Goal: Communication & Community: Answer question/provide support

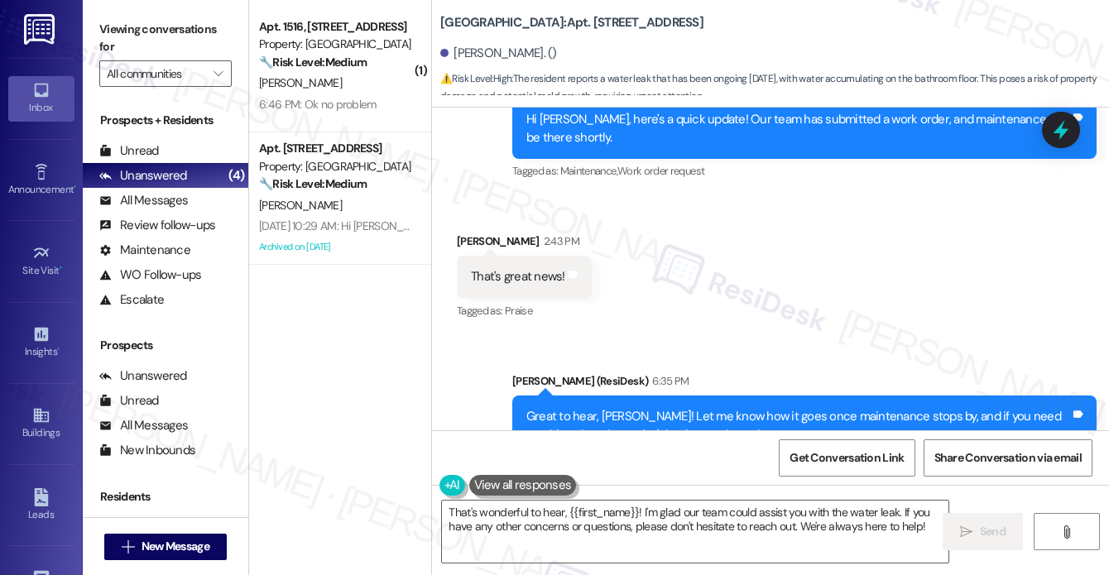
click at [590, 565] on div "Thxs for asking, But they say I will need for a plumber to come out 2fix the pr…" at bounding box center [743, 583] width 544 height 36
click at [645, 565] on div "Thxs for asking, But they say I will need for a plumber to come out 2fix the pr…" at bounding box center [743, 583] width 544 height 36
click at [547, 408] on div "Great to hear, [PERSON_NAME]! Let me know how it goes once maintenance stops by…" at bounding box center [798, 426] width 544 height 36
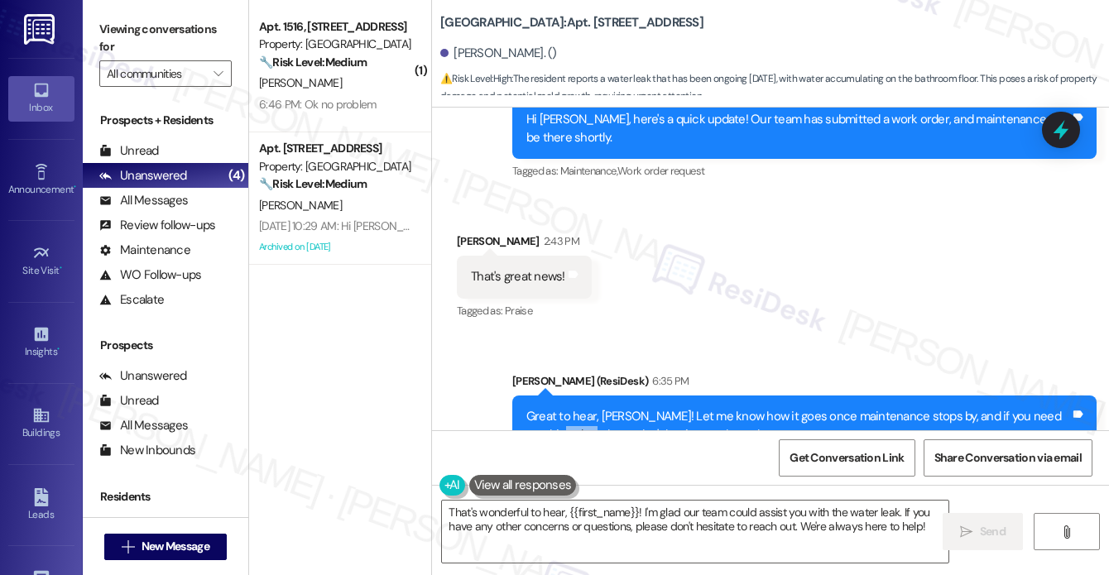
click at [547, 408] on div "Great to hear, [PERSON_NAME]! Let me know how it goes once maintenance stops by…" at bounding box center [798, 426] width 544 height 36
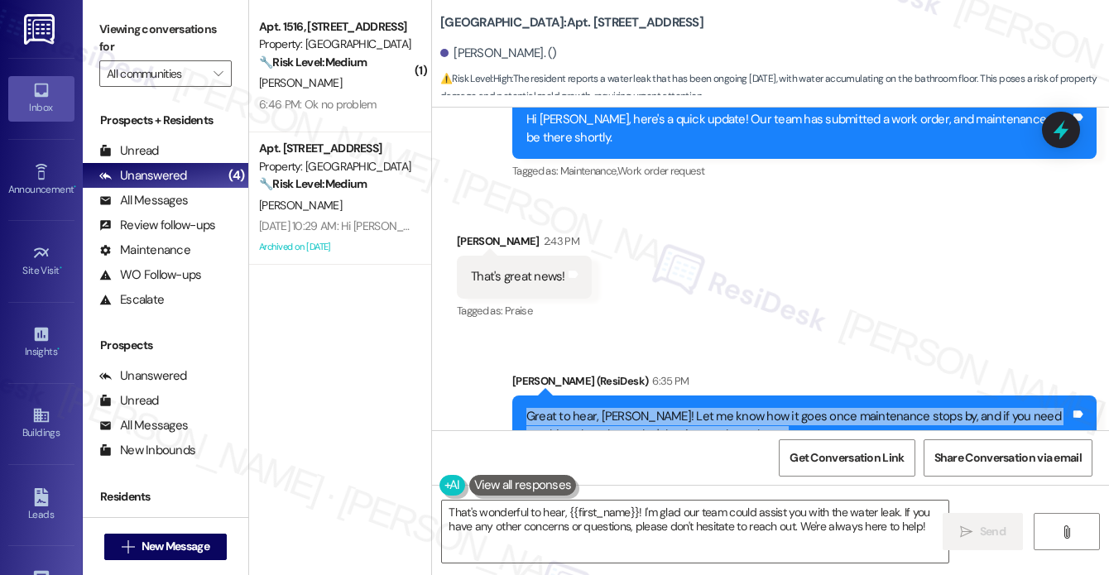
click at [547, 408] on div "Great to hear, [PERSON_NAME]! Let me know how it goes once maintenance stops by…" at bounding box center [798, 426] width 544 height 36
click at [651, 408] on div "Great to hear, [PERSON_NAME]! Let me know how it goes once maintenance stops by…" at bounding box center [798, 426] width 544 height 36
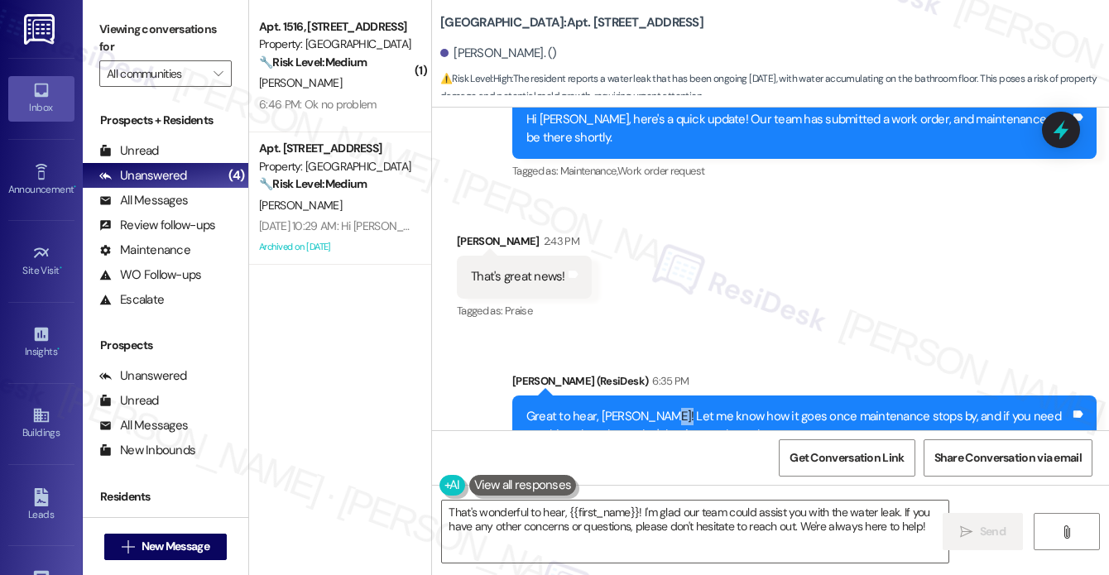
click at [651, 408] on div "Great to hear, [PERSON_NAME]! Let me know how it goes once maintenance stops by…" at bounding box center [798, 426] width 544 height 36
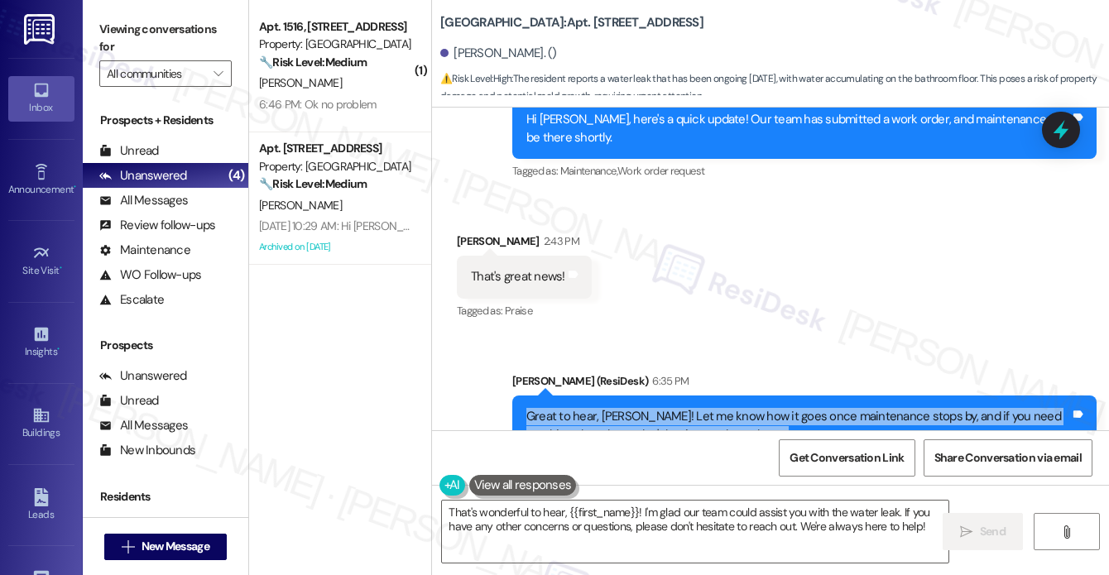
click at [651, 408] on div "Great to hear, [PERSON_NAME]! Let me know how it goes once maintenance stops by…" at bounding box center [798, 426] width 544 height 36
click at [642, 408] on div "Great to hear, [PERSON_NAME]! Let me know how it goes once maintenance stops by…" at bounding box center [798, 426] width 544 height 36
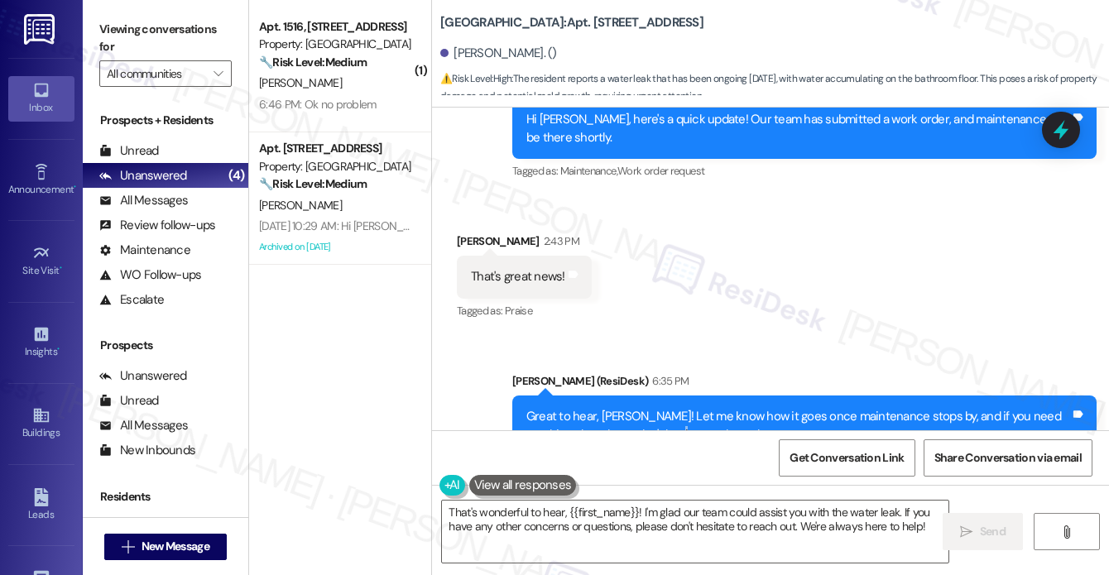
click at [642, 408] on div "Great to hear, [PERSON_NAME]! Let me know how it goes once maintenance stops by…" at bounding box center [798, 426] width 544 height 36
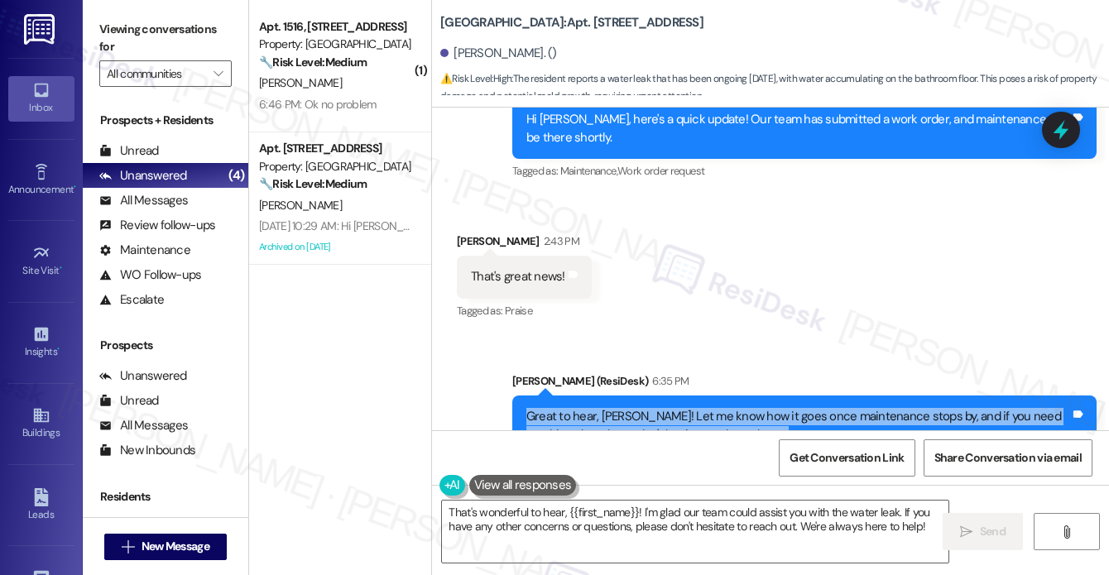
click at [642, 408] on div "Great to hear, [PERSON_NAME]! Let me know how it goes once maintenance stops by…" at bounding box center [798, 426] width 544 height 36
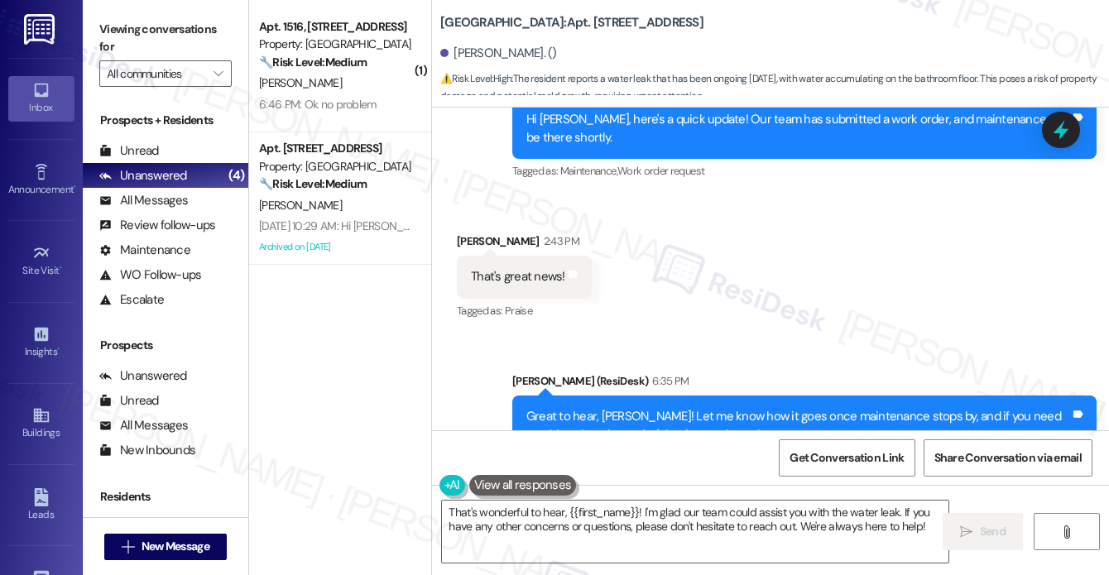
click at [553, 565] on div "Thxs for asking, But they say I will need for a plumber to come out 2fix the pr…" at bounding box center [743, 583] width 544 height 36
click at [641, 565] on div "Thxs for asking, But they say I will need for a plumber to come out 2fix the pr…" at bounding box center [743, 583] width 544 height 36
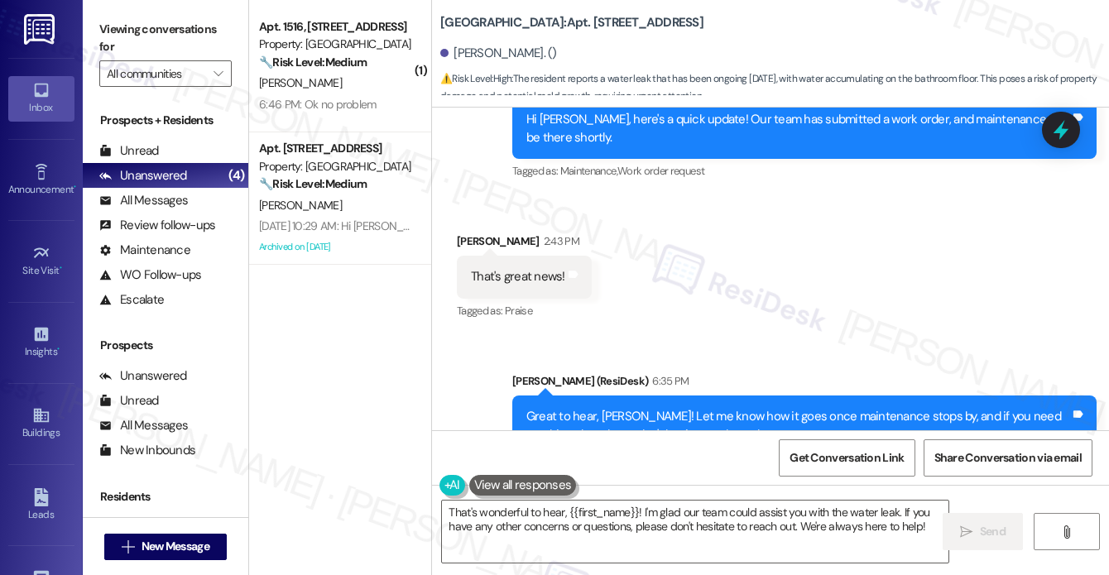
click at [641, 565] on div "Thxs for asking, But they say I will need for a plumber to come out 2fix the pr…" at bounding box center [743, 583] width 544 height 36
click at [665, 565] on div "Thxs for asking, But they say I will need for a plumber to come out 2fix the pr…" at bounding box center [743, 583] width 544 height 36
click at [529, 565] on div "Thxs for asking, But they say I will need for a plumber to come out 2fix the pr…" at bounding box center [743, 583] width 544 height 36
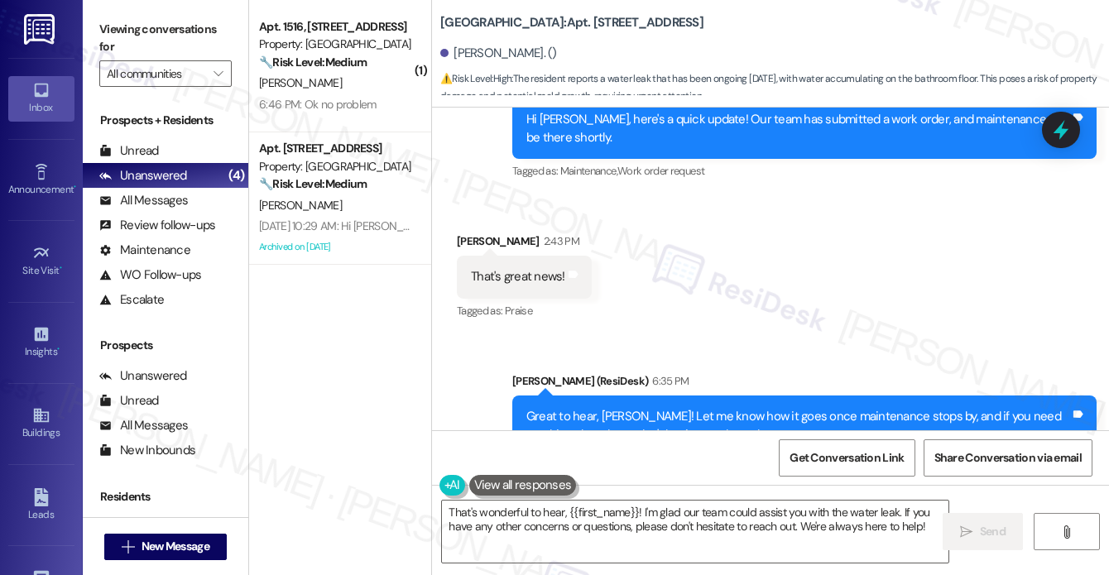
click at [529, 565] on div "Thxs for asking, But they say I will need for a plumber to come out 2fix the pr…" at bounding box center [743, 583] width 544 height 36
click at [500, 521] on textarea "That's wonderful to hear, {{first_name}}! I'm glad our team could assist you wi…" at bounding box center [695, 532] width 506 height 62
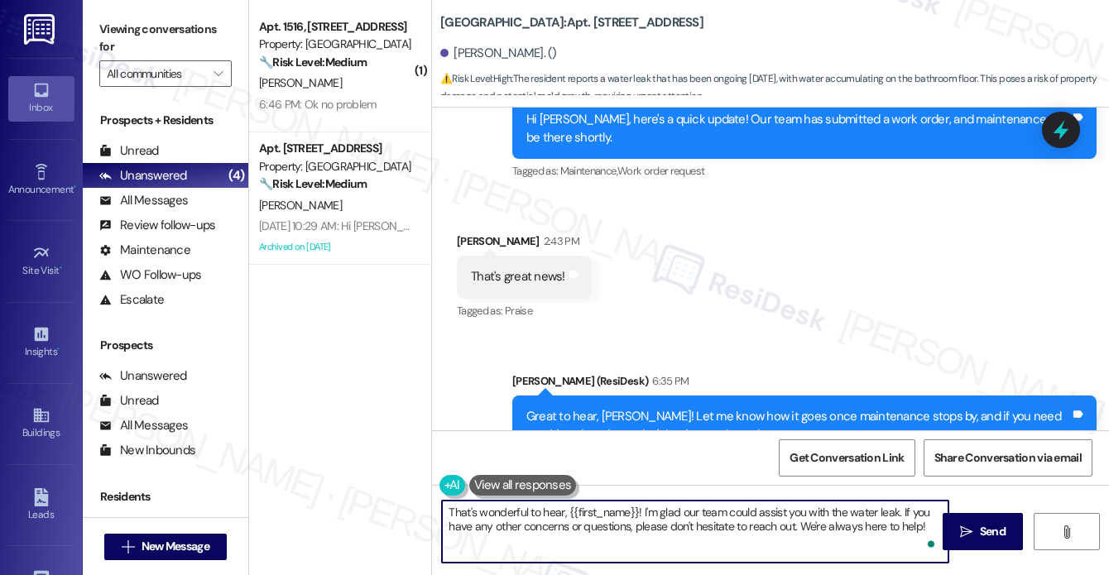
click at [669, 516] on textarea "That's wonderful to hear, {{first_name}}! I'm glad our team could assist you wi…" at bounding box center [695, 532] width 506 height 62
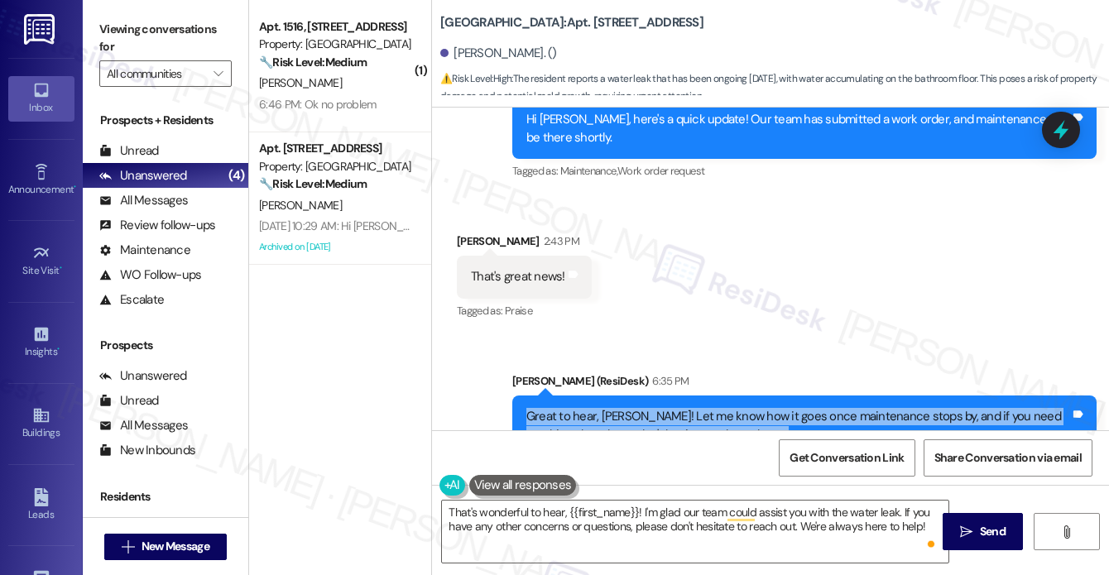
drag, startPoint x: 516, startPoint y: 216, endPoint x: 737, endPoint y: 388, distance: 280.1
click at [737, 388] on div "Survey, sent via SMS Residesk Automated Survey [DATE] 1:18 PM Hi [PERSON_NAME],…" at bounding box center [770, 269] width 677 height 323
copy div "Great to hear, [PERSON_NAME]! Let me know how it goes once maintenance stops by…"
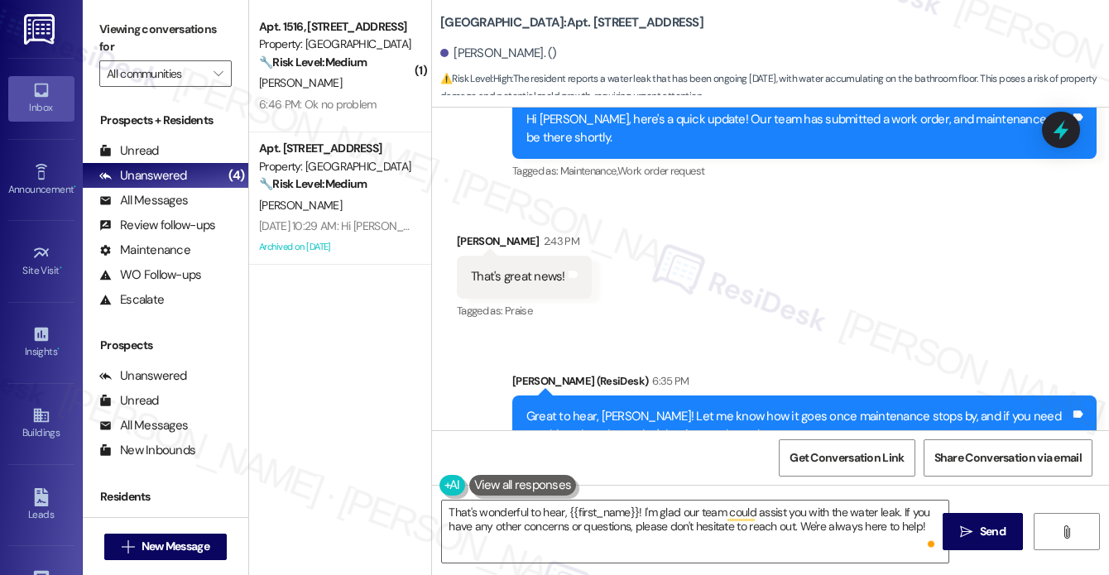
drag, startPoint x: 95, startPoint y: 12, endPoint x: 112, endPoint y: 20, distance: 18.1
click at [95, 12] on div "Viewing conversations for All communities " at bounding box center [166, 51] width 166 height 103
click at [113, 42] on label "Viewing conversations for" at bounding box center [165, 39] width 132 height 44
click at [626, 508] on textarea "That's wonderful to hear, {{first_name}}! I'm glad our team could assist you wi…" at bounding box center [695, 532] width 506 height 62
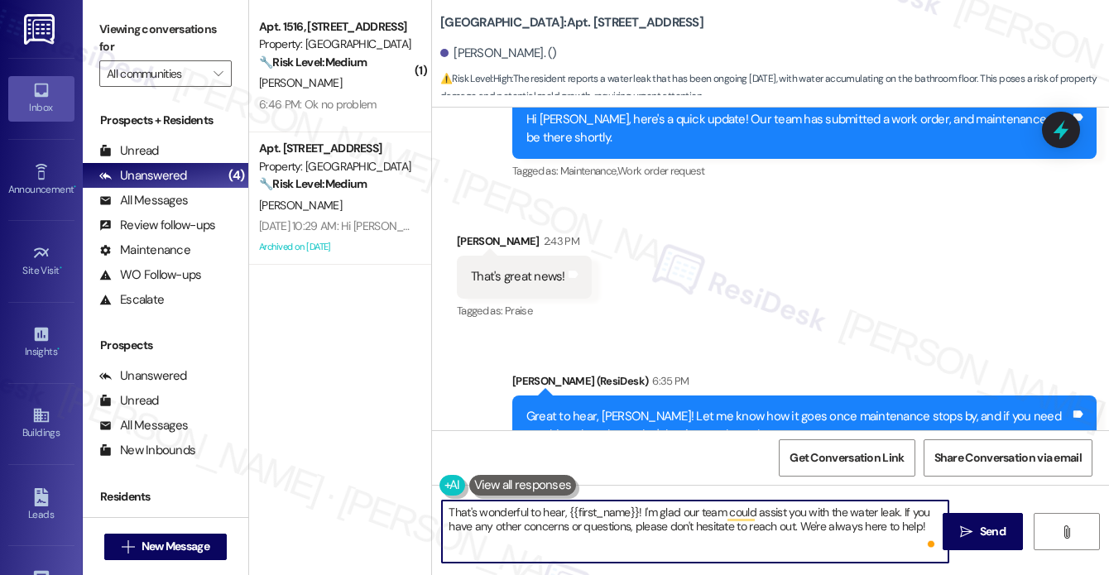
click at [626, 508] on textarea "That's wonderful to hear, {{first_name}}! I'm glad our team could assist you wi…" at bounding box center [695, 532] width 506 height 62
click at [678, 516] on textarea "That's wonderful to hear, {{first_name}}! I'm glad our team could assist you wi…" at bounding box center [695, 532] width 506 height 62
click at [540, 553] on div "Thxs for asking, But they say I will need for a plumber to come out 2fix the pr…" at bounding box center [749, 583] width 584 height 60
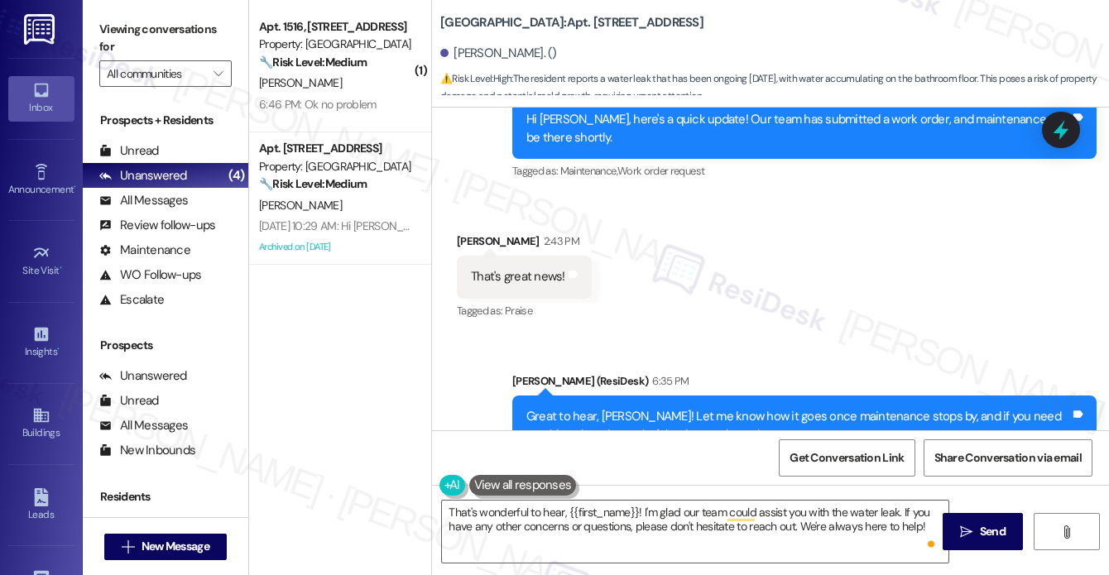
click at [540, 553] on div "Thxs for asking, But they say I will need for a plumber to come out 2fix the pr…" at bounding box center [749, 583] width 584 height 60
click at [620, 408] on div "Great to hear, [PERSON_NAME]! Let me know how it goes once maintenance stops by…" at bounding box center [798, 426] width 544 height 36
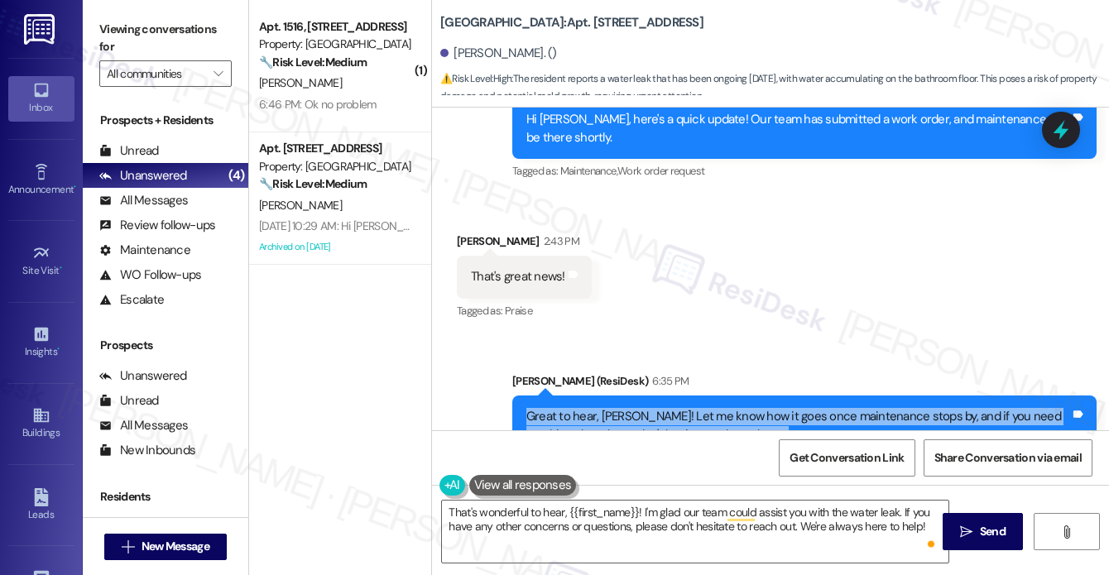
click at [620, 408] on div "Great to hear, [PERSON_NAME]! Let me know how it goes once maintenance stops by…" at bounding box center [798, 426] width 544 height 36
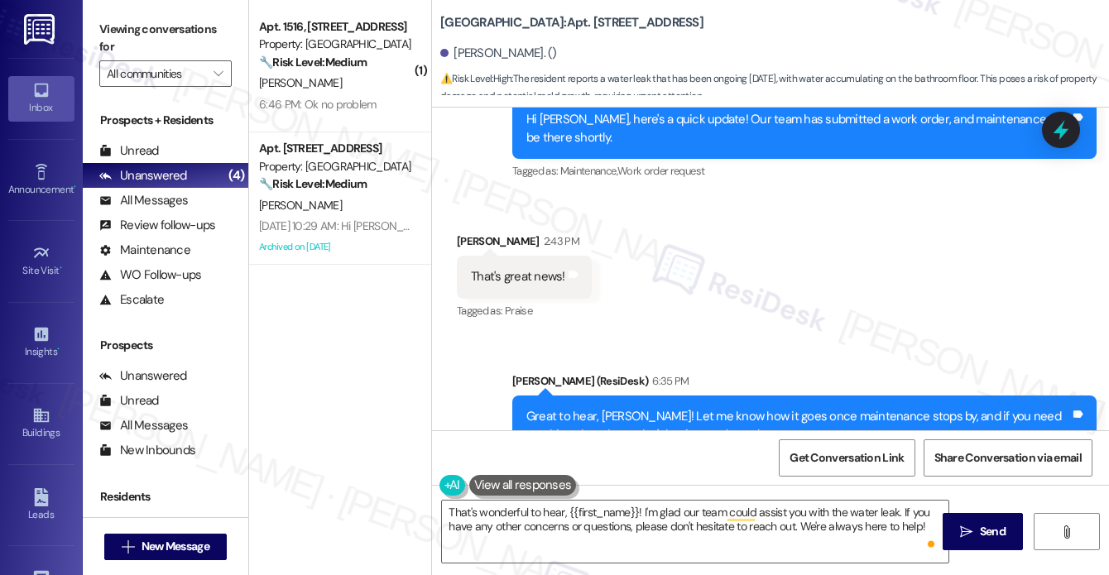
click at [643, 565] on div "Thxs for asking, But they say I will need for a plumber to come out 2fix the pr…" at bounding box center [743, 583] width 544 height 36
click at [635, 565] on div "Thxs for asking, But they say I will need for a plumber to come out 2fix the pr…" at bounding box center [743, 583] width 544 height 36
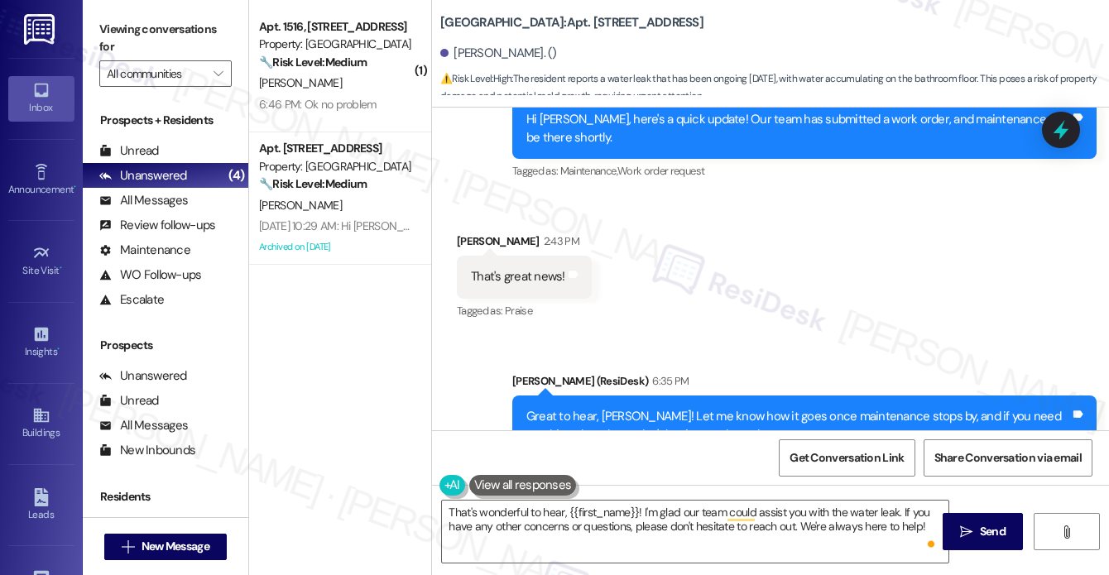
click at [635, 565] on div "Thxs for asking, But they say I will need for a plumber to come out 2fix the pr…" at bounding box center [743, 583] width 544 height 36
click at [125, 42] on label "Viewing conversations for" at bounding box center [165, 39] width 132 height 44
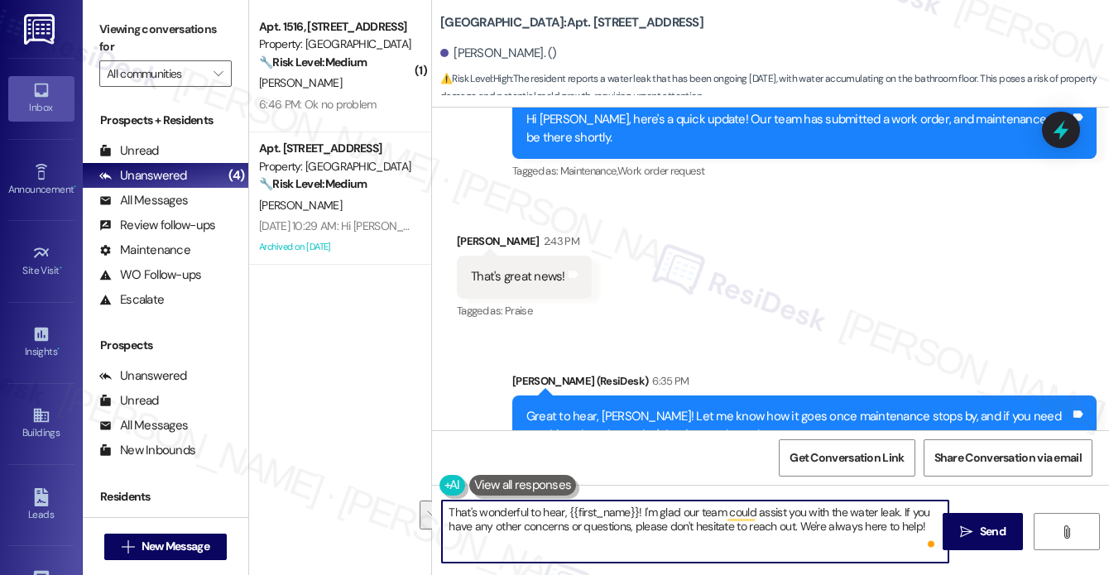
drag, startPoint x: 929, startPoint y: 527, endPoint x: 644, endPoint y: 496, distance: 287.2
click at [644, 496] on div "That's wonderful to hear, {{first_name}}! I'm glad our team could assist you wi…" at bounding box center [770, 547] width 677 height 124
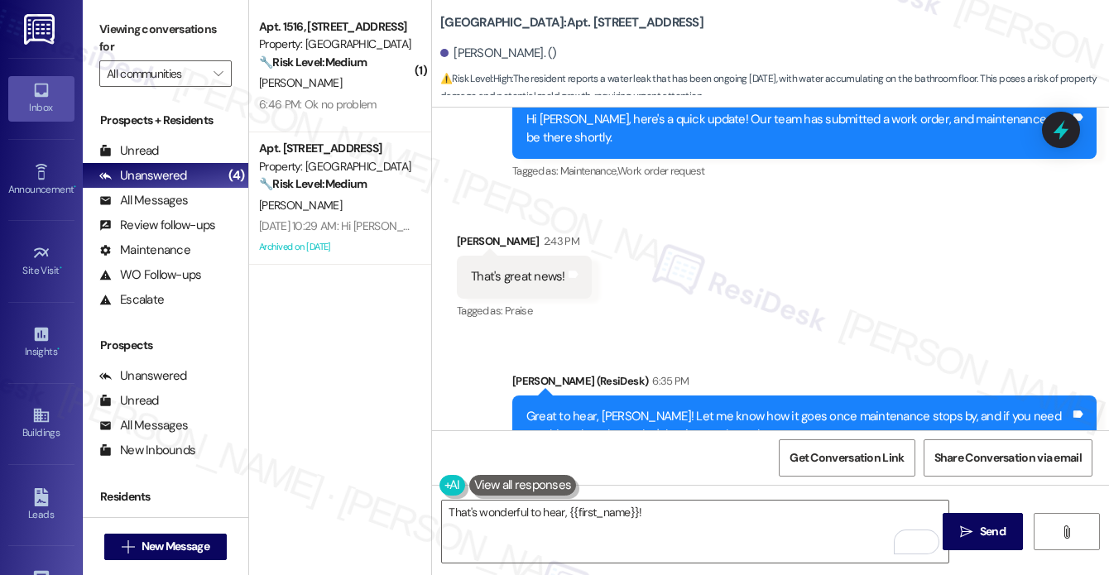
click at [119, 35] on label "Viewing conversations for" at bounding box center [165, 39] width 132 height 44
click at [511, 526] on textarea "That's wonderful to hear, {{first_name}}!" at bounding box center [695, 532] width 506 height 62
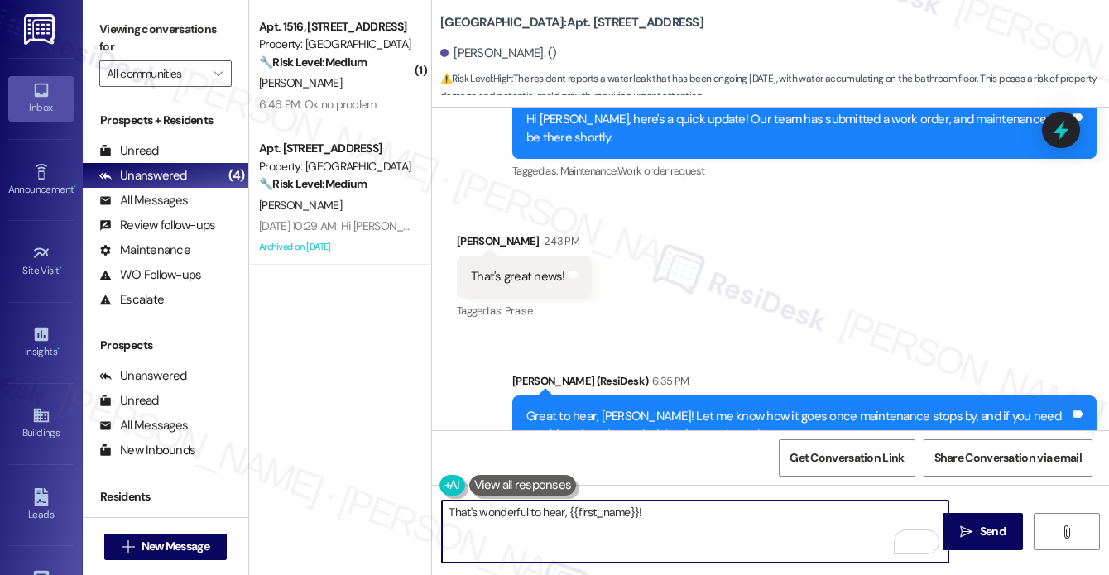
click at [511, 526] on textarea "That's wonderful to hear, {{first_name}}!" at bounding box center [695, 532] width 506 height 62
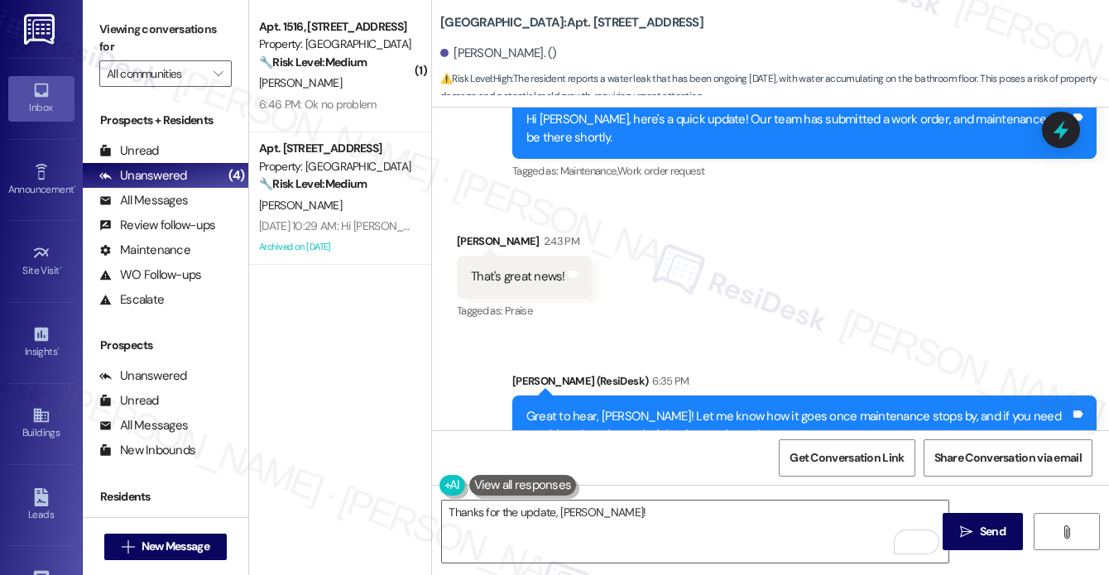
drag, startPoint x: 128, startPoint y: 21, endPoint x: 150, endPoint y: 31, distance: 24.1
click at [128, 21] on label "Viewing conversations for" at bounding box center [165, 39] width 132 height 44
click at [649, 502] on textarea "Thanks for the update, [PERSON_NAME]!" at bounding box center [695, 532] width 506 height 62
click at [122, 46] on label "Viewing conversations for" at bounding box center [165, 39] width 132 height 44
click at [628, 517] on textarea "Thanks for the update, [PERSON_NAME]!" at bounding box center [695, 532] width 506 height 62
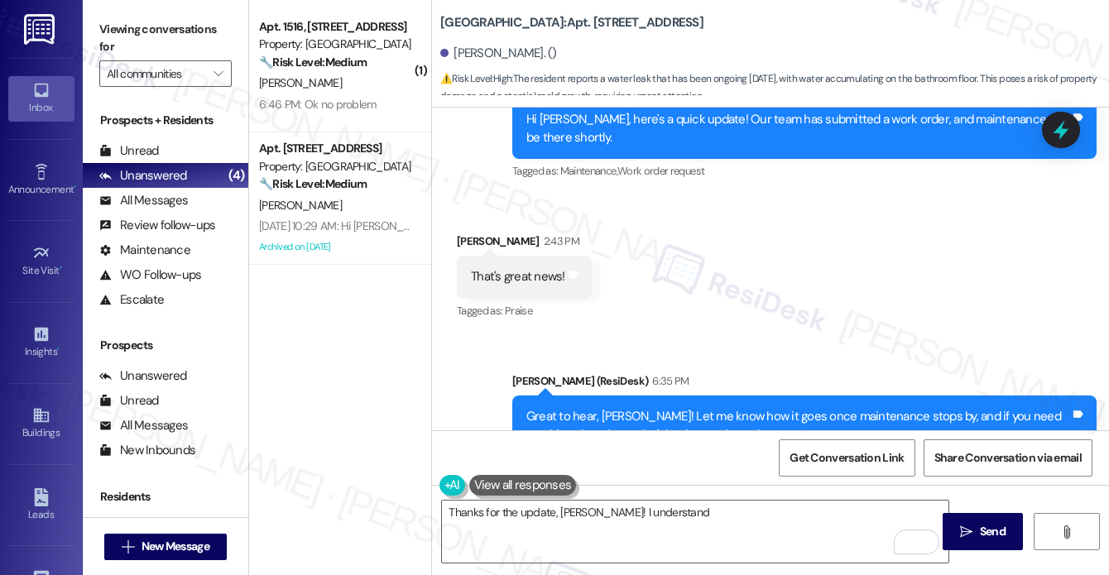
click at [119, 42] on label "Viewing conversations for" at bounding box center [165, 39] width 132 height 44
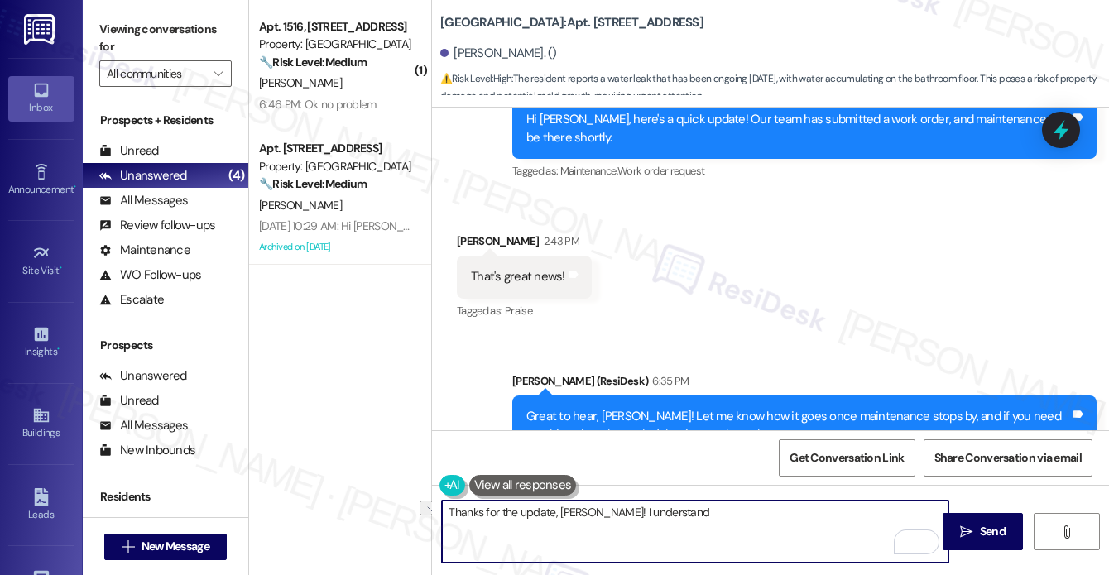
drag, startPoint x: 660, startPoint y: 521, endPoint x: 590, endPoint y: 507, distance: 70.8
click at [590, 507] on textarea "Thanks for the update, [PERSON_NAME]! I understand" at bounding box center [695, 532] width 506 height 62
paste textarea "a plumber is needed to finish the repair,"
click at [671, 509] on textarea "Thanks for the update, [PERSON_NAME]! I understand a plumber is needed to finis…" at bounding box center [695, 532] width 506 height 62
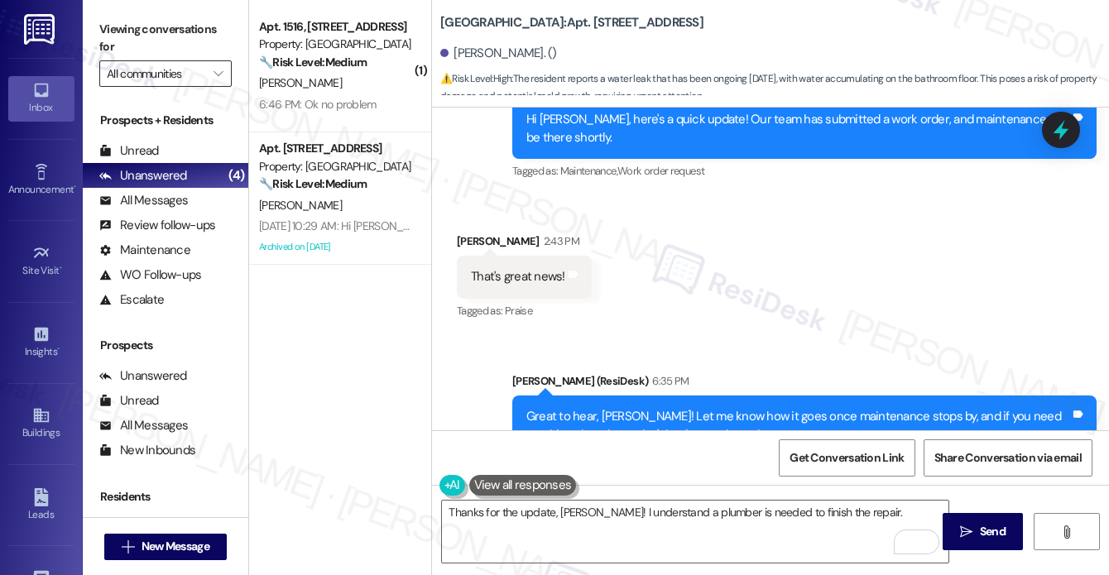
drag, startPoint x: 146, startPoint y: 34, endPoint x: 185, endPoint y: 64, distance: 49.7
click at [146, 34] on label "Viewing conversations for" at bounding box center [165, 39] width 132 height 44
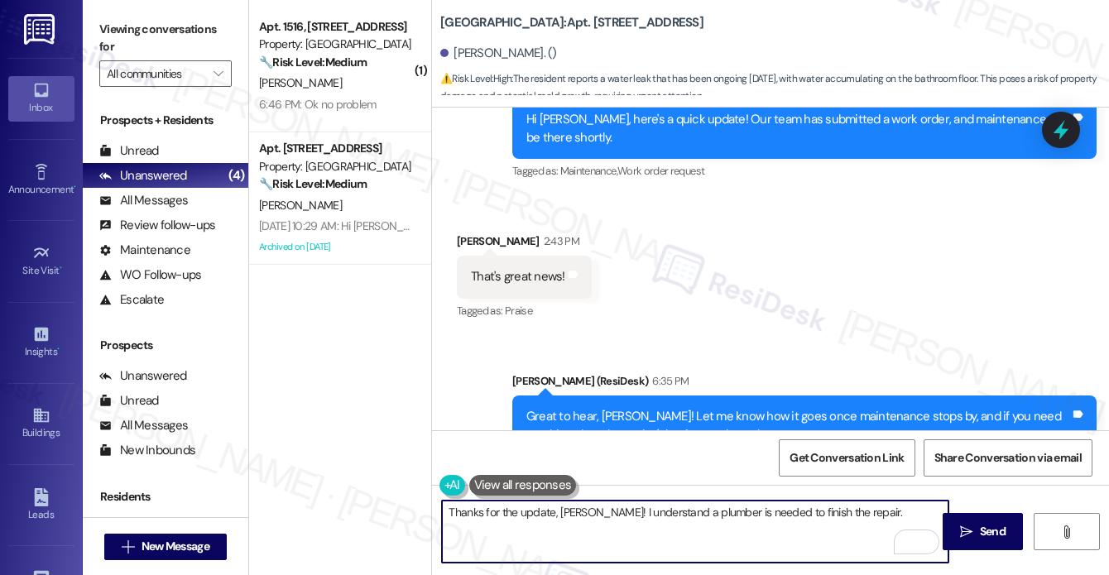
click at [866, 518] on textarea "Thanks for the update, [PERSON_NAME]! I understand a plumber is needed to finis…" at bounding box center [695, 532] width 506 height 62
click at [551, 511] on textarea "Thanks for the update, [PERSON_NAME]! I understand a plumber is needed to finis…" at bounding box center [695, 532] width 506 height 62
click at [790, 539] on textarea "Thanks for the update, [PERSON_NAME]! I understand a plumber is needed to finis…" at bounding box center [695, 532] width 506 height 62
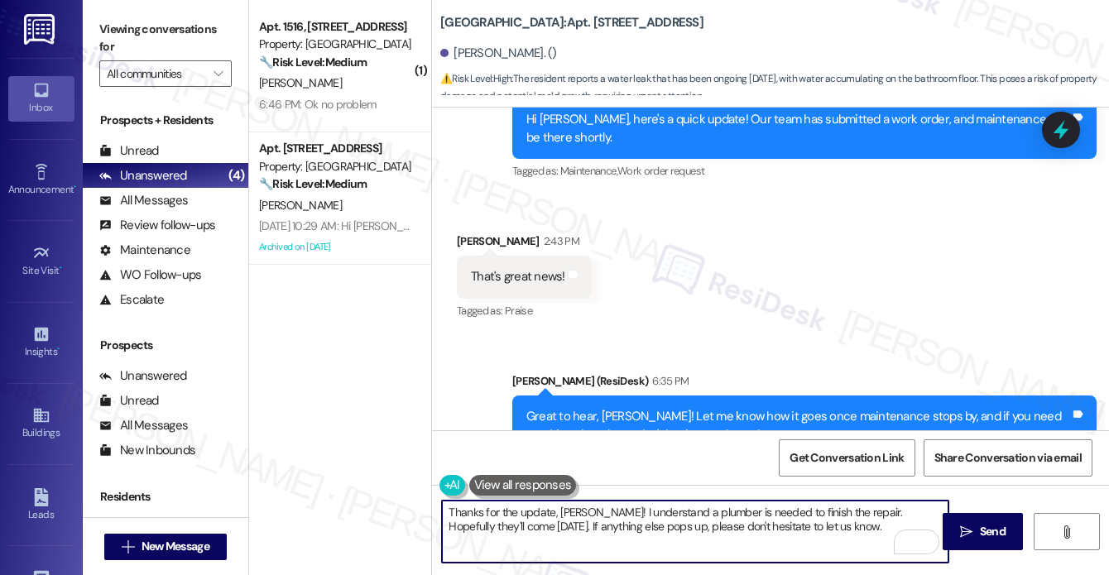
click at [487, 512] on textarea "Thanks for the update, [PERSON_NAME]! I understand a plumber is needed to finis…" at bounding box center [695, 532] width 506 height 62
click at [651, 530] on div "[PERSON_NAME] 6:58 PM" at bounding box center [749, 541] width 584 height 23
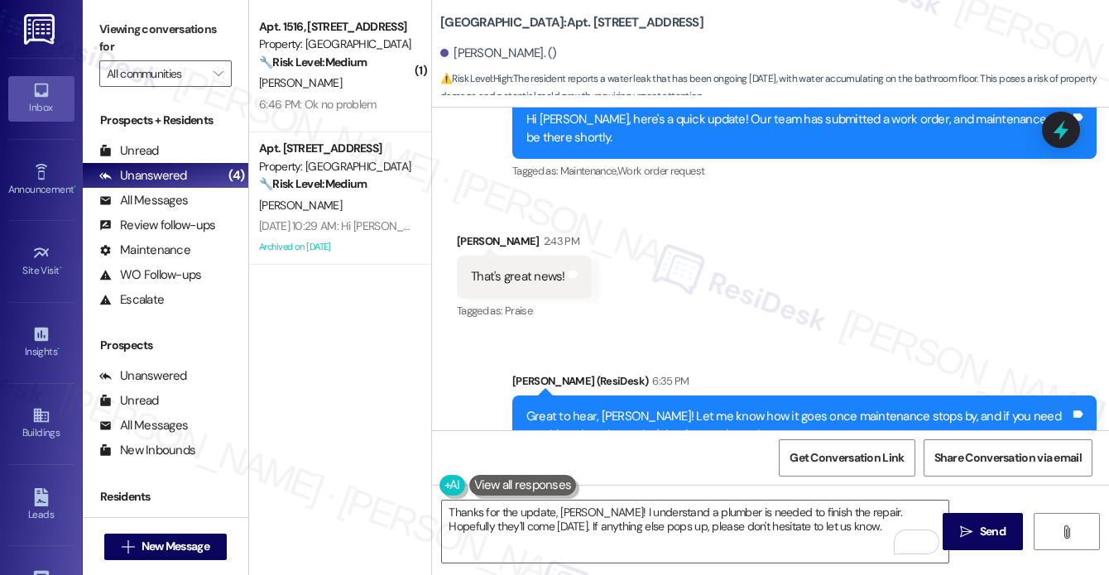
click at [651, 530] on div "[PERSON_NAME] 6:58 PM" at bounding box center [749, 541] width 584 height 23
click at [616, 565] on div "Thxs for asking, But they say I will need for a plumber to come out 2fix the pr…" at bounding box center [743, 583] width 544 height 36
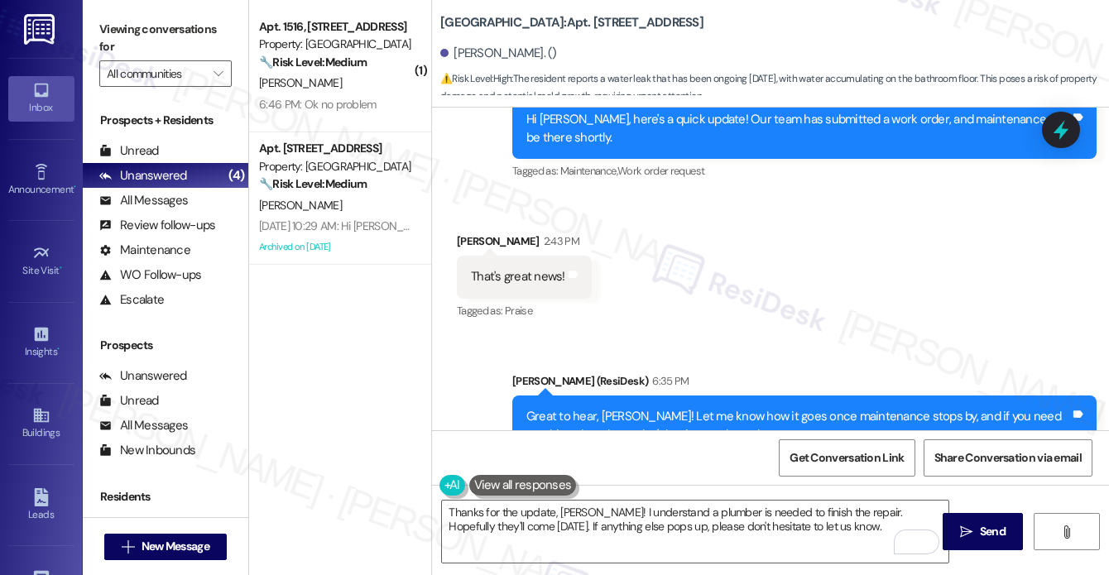
click at [629, 408] on div "Great to hear, [PERSON_NAME]! Let me know how it goes once maintenance stops by…" at bounding box center [798, 426] width 544 height 36
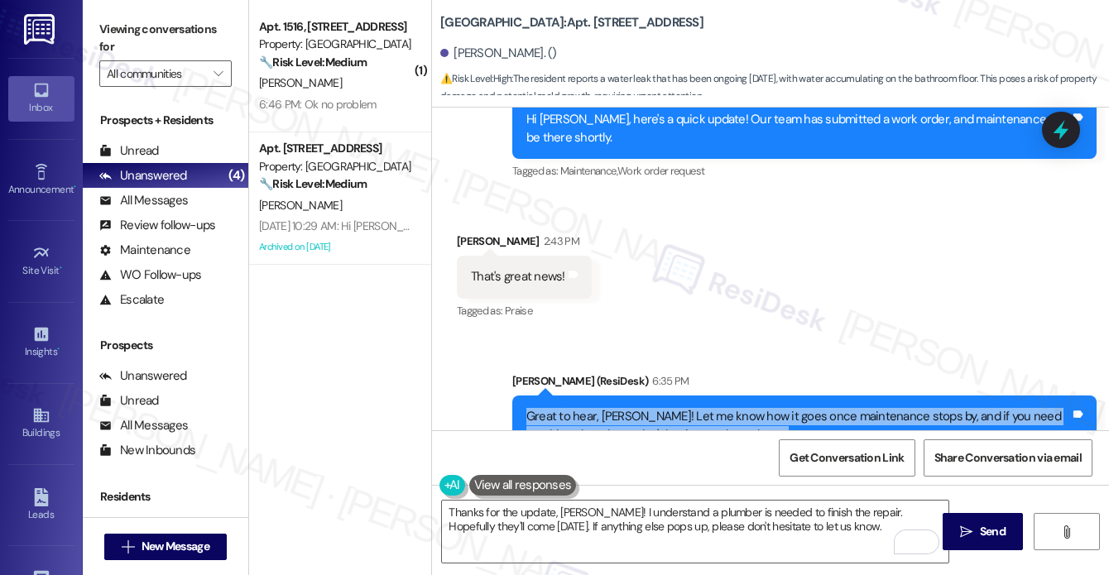
click at [629, 408] on div "Great to hear, [PERSON_NAME]! Let me know how it goes once maintenance stops by…" at bounding box center [798, 426] width 544 height 36
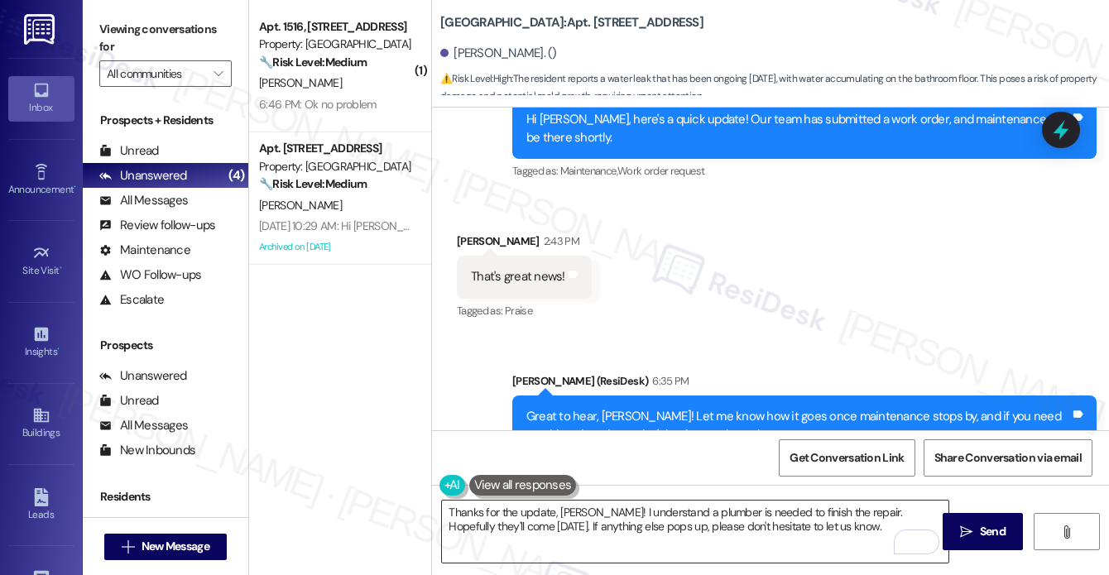
click at [580, 529] on textarea "Thanks for the update, [PERSON_NAME]! I understand a plumber is needed to finis…" at bounding box center [695, 532] width 506 height 62
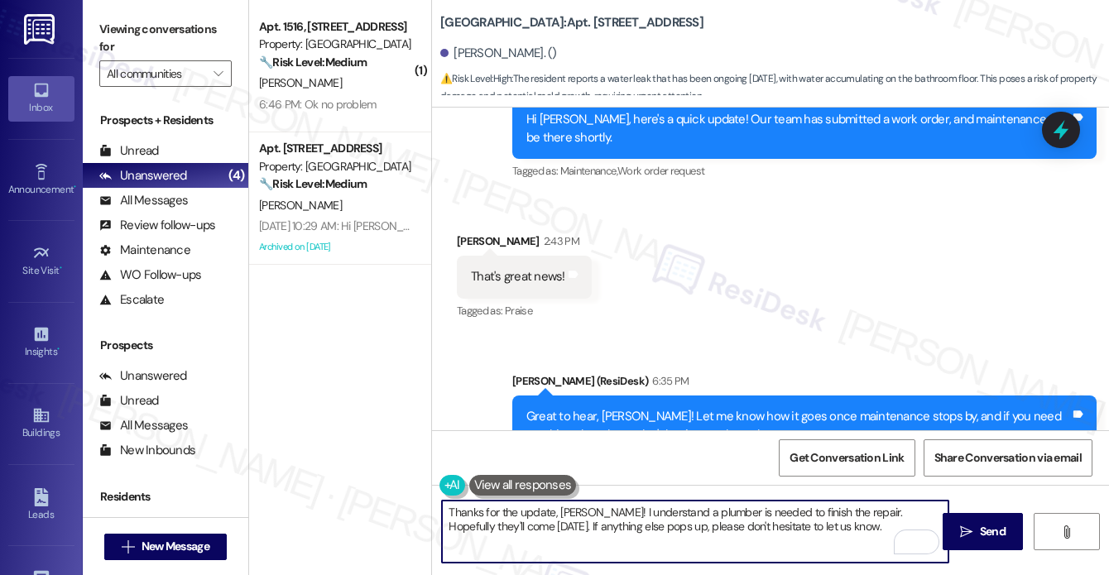
click at [580, 529] on textarea "Thanks for the update, [PERSON_NAME]! I understand a plumber is needed to finis…" at bounding box center [695, 532] width 506 height 62
click at [727, 565] on div "Thxs for asking, But they say I will need for a plumber to come out 2fix the pr…" at bounding box center [743, 583] width 544 height 36
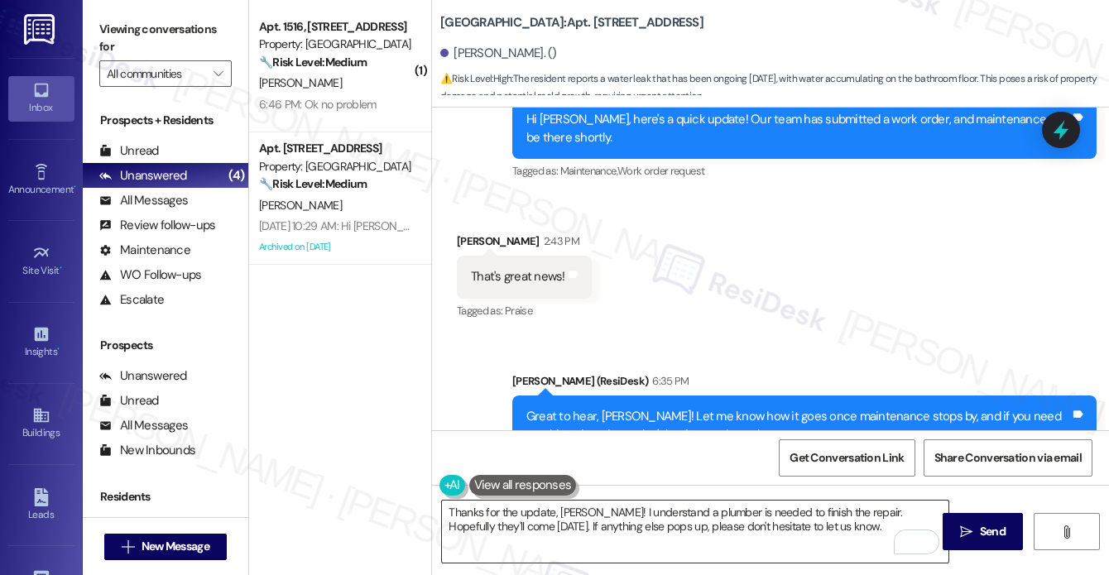
click at [727, 509] on textarea "Thanks for the update, [PERSON_NAME]! I understand a plumber is needed to finis…" at bounding box center [695, 532] width 506 height 62
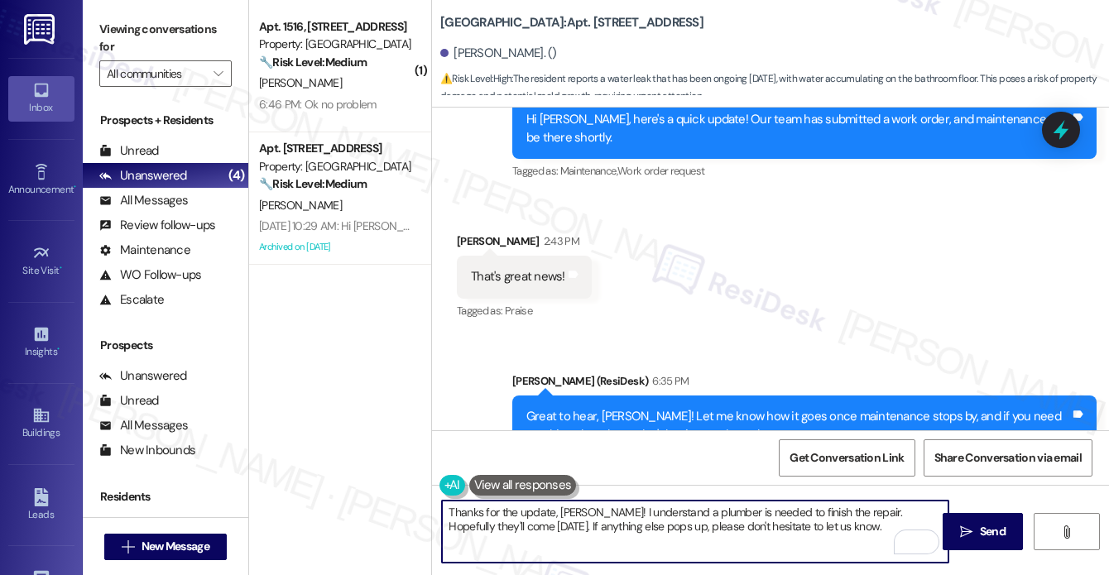
click at [727, 509] on textarea "Thanks for the update, [PERSON_NAME]! I understand a plumber is needed to finis…" at bounding box center [695, 532] width 506 height 62
click at [853, 517] on textarea "Thanks for the update, [PERSON_NAME]! I understand a plumber is needed to finis…" at bounding box center [695, 532] width 506 height 62
click at [660, 529] on textarea "Thanks for the update, [PERSON_NAME]! I understand a plumber is needed to finis…" at bounding box center [695, 532] width 506 height 62
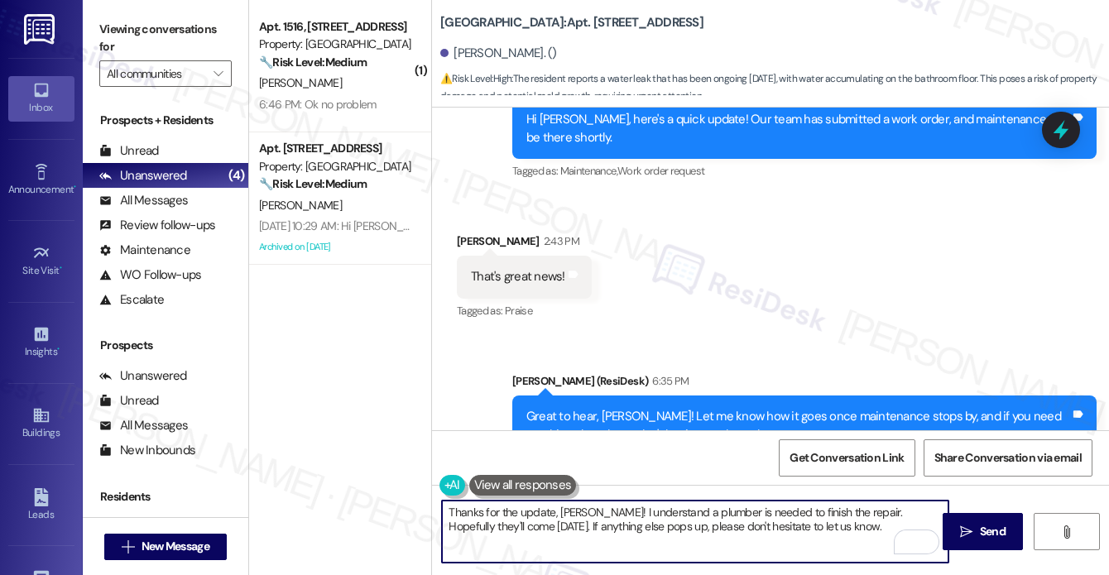
click at [660, 529] on textarea "Thanks for the update, [PERSON_NAME]! I understand a plumber is needed to finis…" at bounding box center [695, 532] width 506 height 62
click at [831, 529] on textarea "Thanks for the update, [PERSON_NAME]! I understand a plumber is needed to finis…" at bounding box center [695, 532] width 506 height 62
click at [828, 534] on textarea "Thanks for the update, [PERSON_NAME]! I understand a plumber is needed to finis…" at bounding box center [695, 532] width 506 height 62
drag, startPoint x: 847, startPoint y: 529, endPoint x: 530, endPoint y: 532, distance: 317.8
click at [530, 532] on textarea "Thanks for the update, [PERSON_NAME]! I understand a plumber is needed to finis…" at bounding box center [695, 532] width 506 height 62
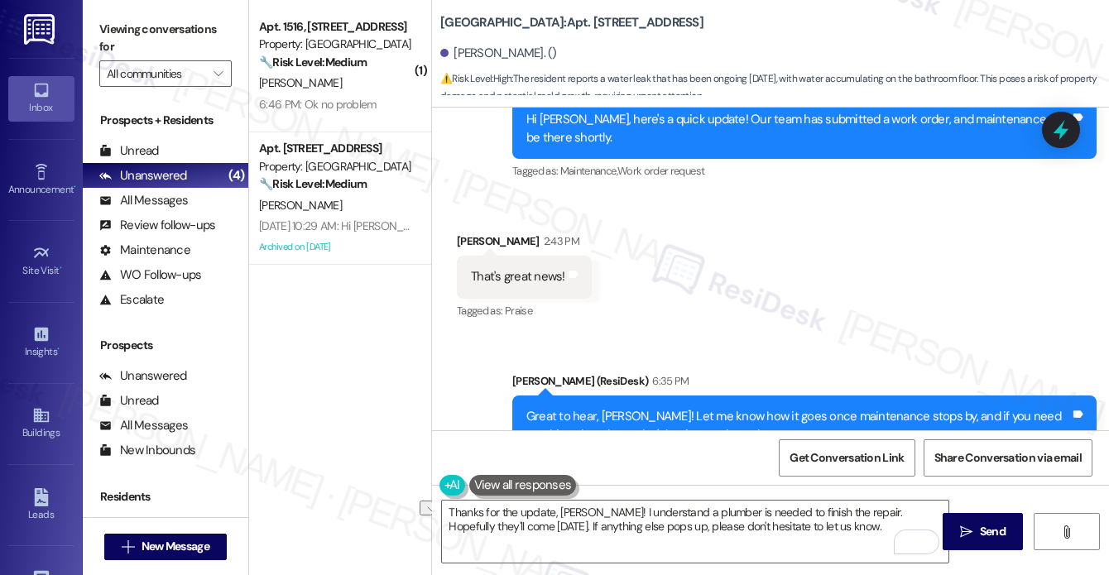
click at [131, 45] on label "Viewing conversations for" at bounding box center [165, 39] width 132 height 44
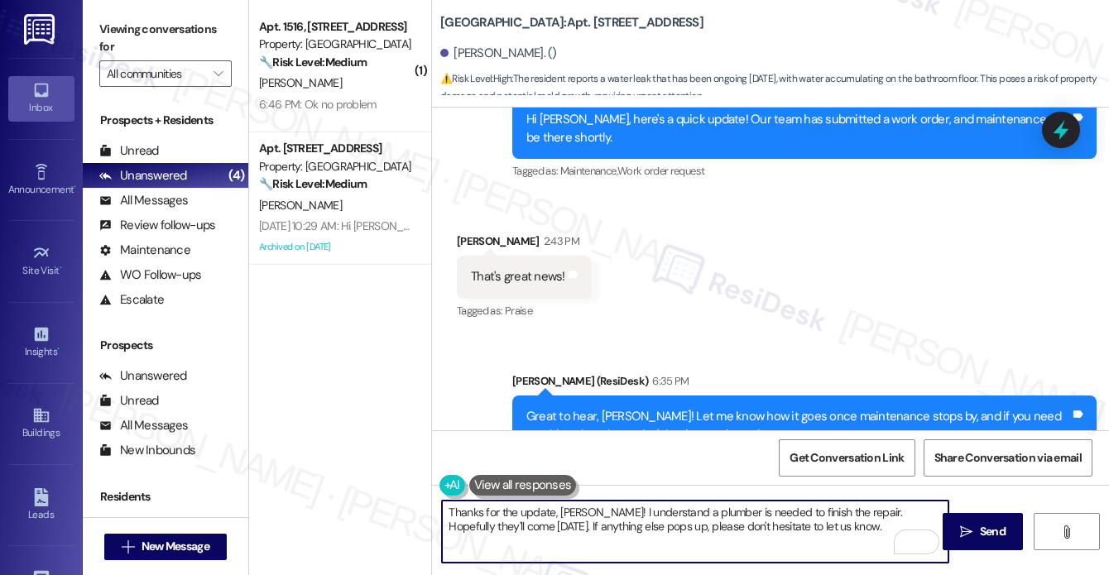
click at [794, 549] on textarea "Thanks for the update, [PERSON_NAME]! I understand a plumber is needed to finis…" at bounding box center [695, 532] width 506 height 62
drag, startPoint x: 839, startPoint y: 523, endPoint x: 529, endPoint y: 525, distance: 310.3
click at [529, 525] on textarea "Thanks for the update, [PERSON_NAME]! I understand a plumber is needed to finis…" at bounding box center [695, 532] width 506 height 62
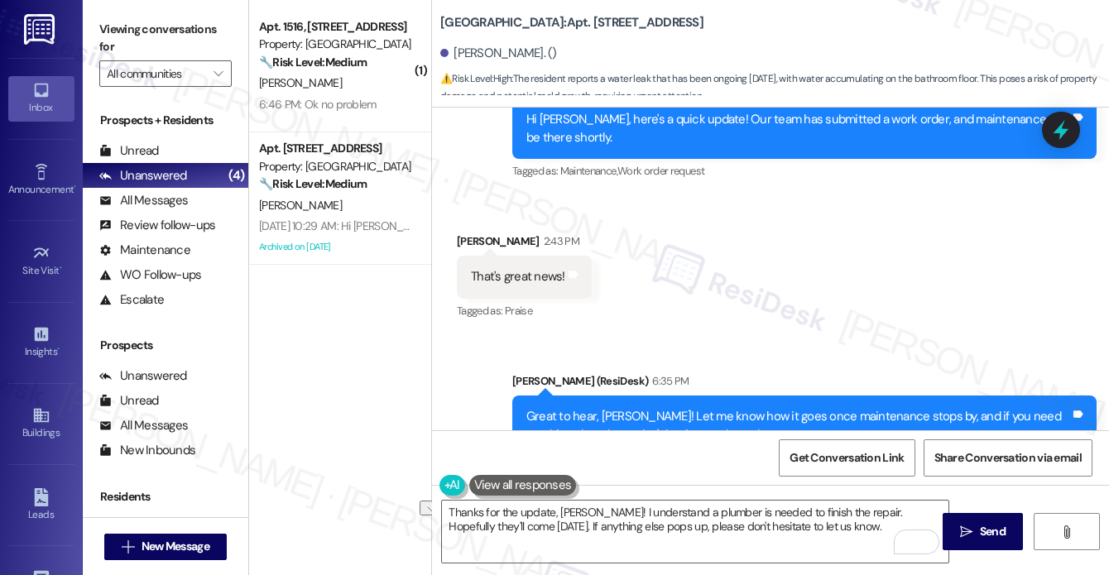
click at [122, 19] on label "Viewing conversations for" at bounding box center [165, 39] width 132 height 44
click at [737, 535] on textarea "Thanks for the update, [PERSON_NAME]! I understand a plumber is needed to finis…" at bounding box center [695, 532] width 506 height 62
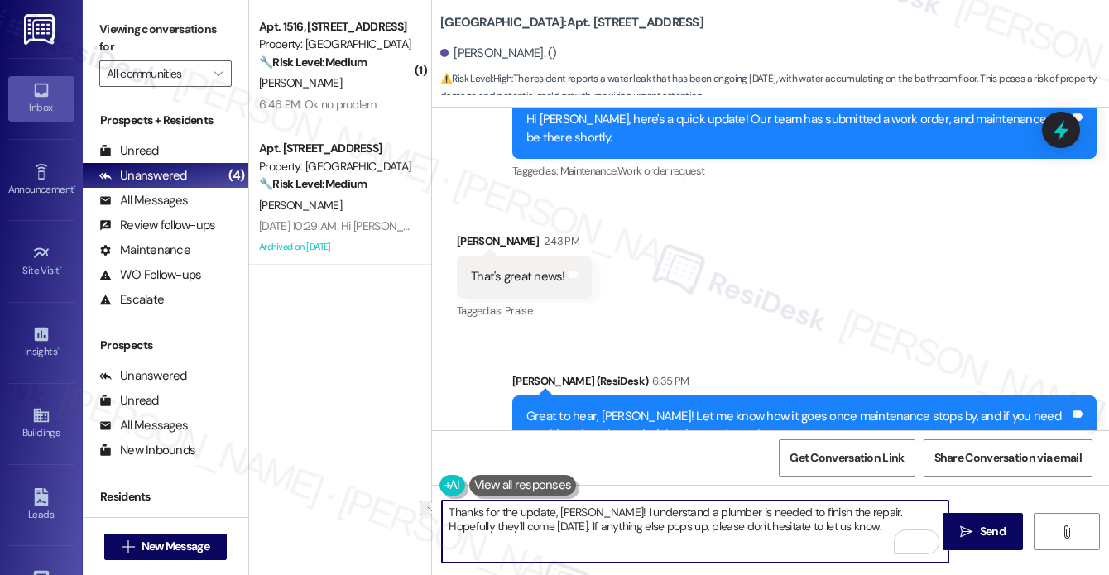
drag, startPoint x: 875, startPoint y: 525, endPoint x: 535, endPoint y: 526, distance: 339.3
click at [535, 526] on textarea "Thanks for the update, [PERSON_NAME]! I understand a plumber is needed to finis…" at bounding box center [695, 532] width 506 height 62
click at [809, 529] on textarea "Thanks for the update, [PERSON_NAME]! I understand a plumber is needed to finis…" at bounding box center [695, 532] width 506 height 62
click at [840, 526] on textarea "Thanks for the update, [PERSON_NAME]! I understand a plumber is needed to finis…" at bounding box center [695, 532] width 506 height 62
drag, startPoint x: 857, startPoint y: 522, endPoint x: 751, endPoint y: 512, distance: 106.4
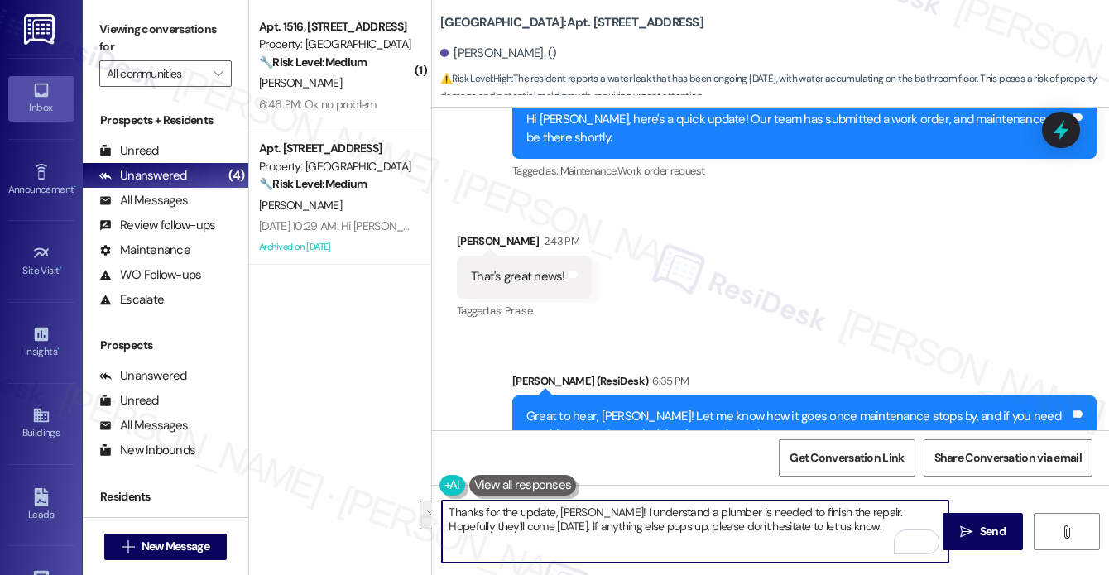
click at [751, 512] on textarea "Thanks for the update, [PERSON_NAME]! I understand a plumber is needed to finis…" at bounding box center [695, 532] width 506 height 62
click at [775, 534] on textarea "Thanks for the update, [PERSON_NAME]! I understand a plumber is needed to finis…" at bounding box center [695, 532] width 506 height 62
drag, startPoint x: 828, startPoint y: 534, endPoint x: 530, endPoint y: 525, distance: 298.0
click at [530, 525] on textarea "Thanks for the update, [PERSON_NAME]! I understand a plumber is needed to finis…" at bounding box center [695, 532] width 506 height 62
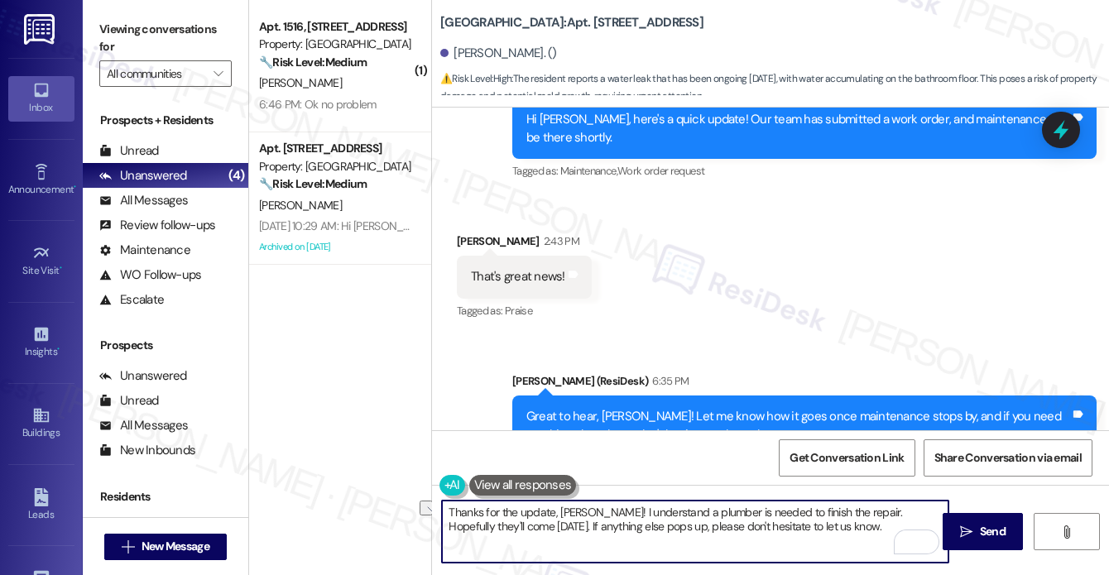
click at [530, 525] on textarea "Thanks for the update, [PERSON_NAME]! I understand a plumber is needed to finis…" at bounding box center [695, 532] width 506 height 62
click at [538, 525] on textarea "Thanks for the update, [PERSON_NAME]! I understand a plumber is needed to finis…" at bounding box center [695, 532] width 506 height 62
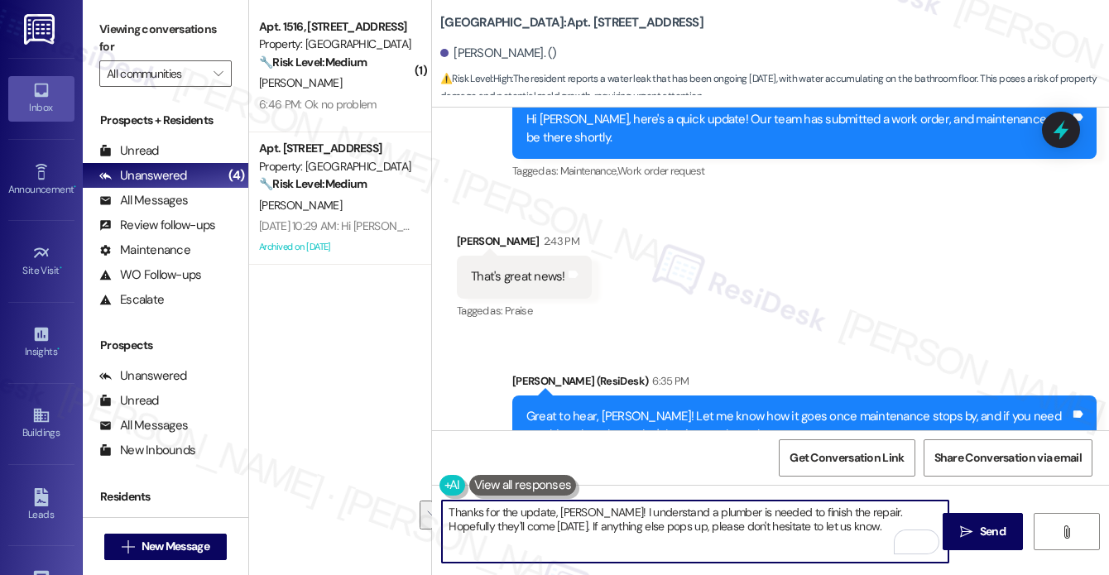
click at [538, 525] on textarea "Thanks for the update, [PERSON_NAME]! I understand a plumber is needed to finis…" at bounding box center [695, 532] width 506 height 62
click at [560, 520] on textarea "Thanks for the update, [PERSON_NAME]! I understand a plumber is needed to finis…" at bounding box center [695, 532] width 506 height 62
click at [786, 520] on textarea "Thanks for the update, [PERSON_NAME]! I understand a plumber is needed to finis…" at bounding box center [695, 532] width 506 height 62
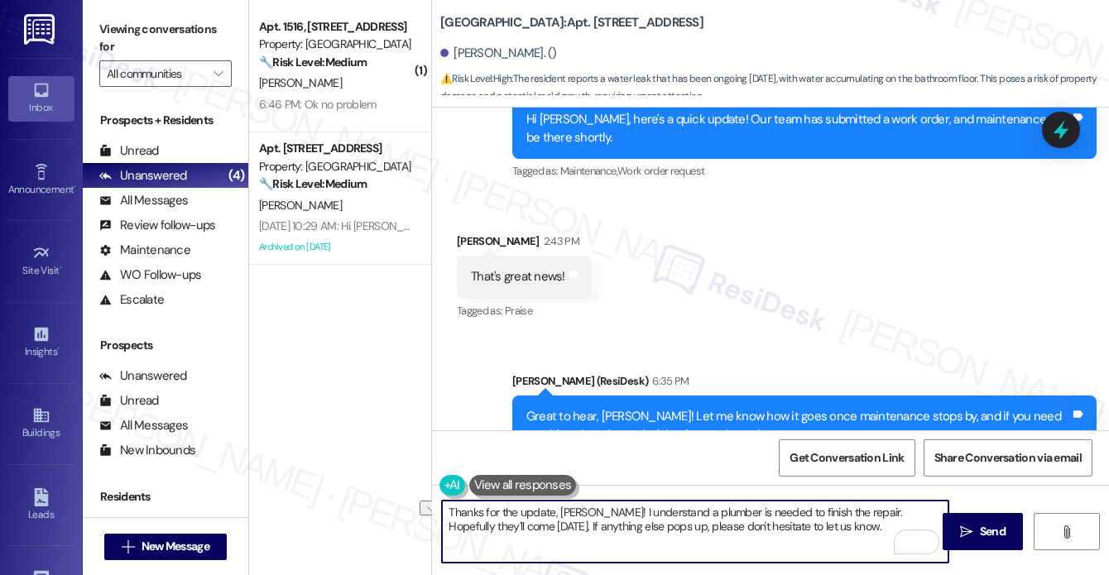
drag, startPoint x: 846, startPoint y: 532, endPoint x: 530, endPoint y: 535, distance: 316.1
click at [530, 535] on textarea "Thanks for the update, [PERSON_NAME]! I understand a plumber is needed to finis…" at bounding box center [695, 532] width 506 height 62
drag, startPoint x: 618, startPoint y: 525, endPoint x: 650, endPoint y: 527, distance: 32.3
click at [619, 526] on textarea "Thanks for the update, [PERSON_NAME]! I understand a plumber is needed to finis…" at bounding box center [695, 532] width 506 height 62
click at [834, 532] on textarea "Thanks for the update, [PERSON_NAME]! I understand a plumber is needed to finis…" at bounding box center [695, 532] width 506 height 62
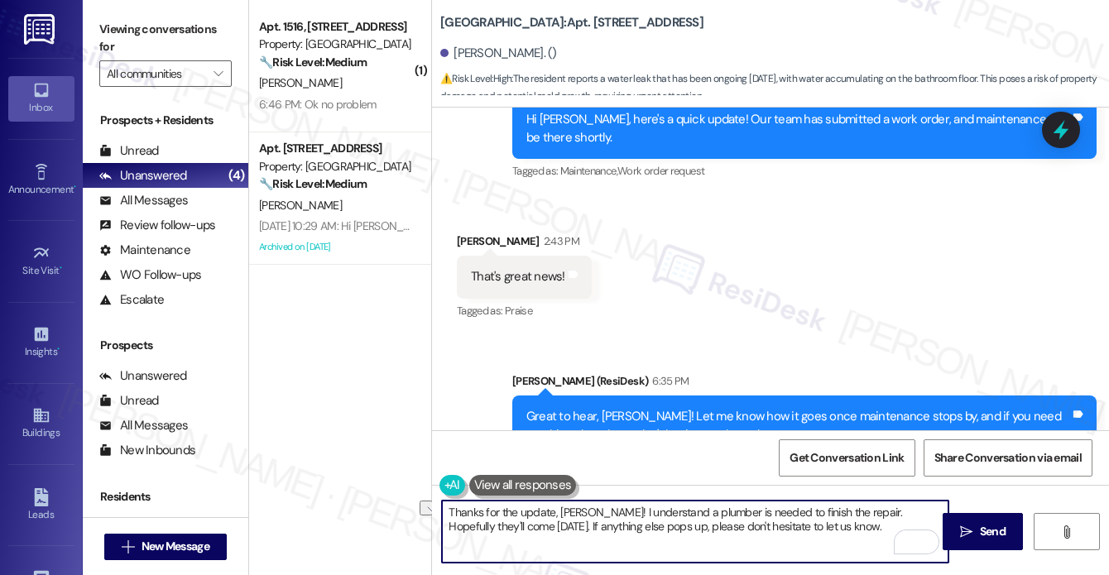
click at [834, 532] on textarea "Thanks for the update, [PERSON_NAME]! I understand a plumber is needed to finis…" at bounding box center [695, 532] width 506 height 62
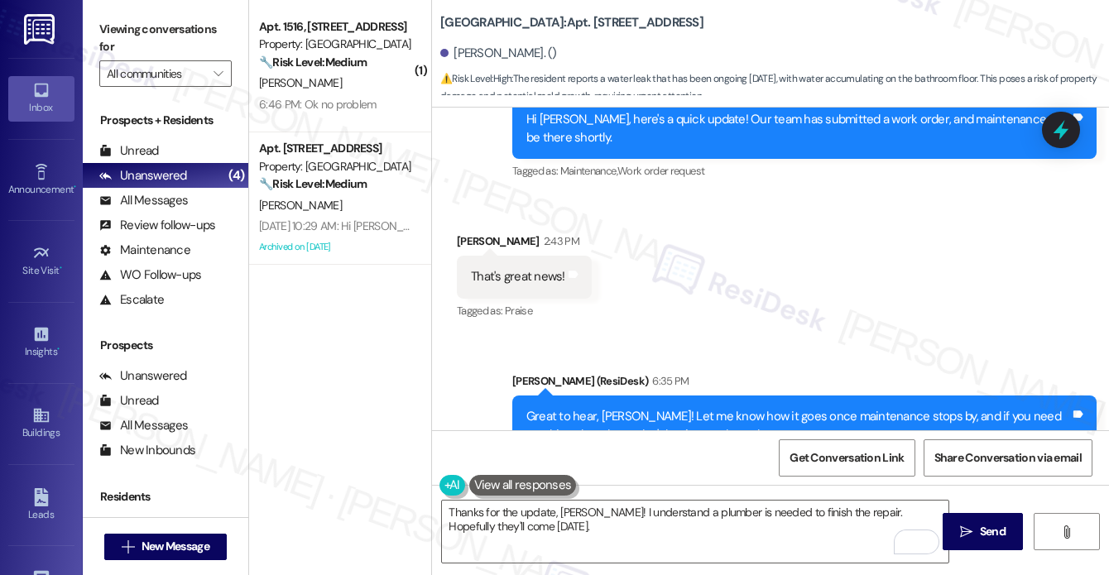
click at [108, 39] on label "Viewing conversations for" at bounding box center [165, 39] width 132 height 44
click at [95, 26] on div "Viewing conversations for All communities " at bounding box center [166, 51] width 166 height 103
click at [627, 525] on textarea "Thanks for the update, [PERSON_NAME]! I understand a plumber is needed to finis…" at bounding box center [695, 532] width 506 height 62
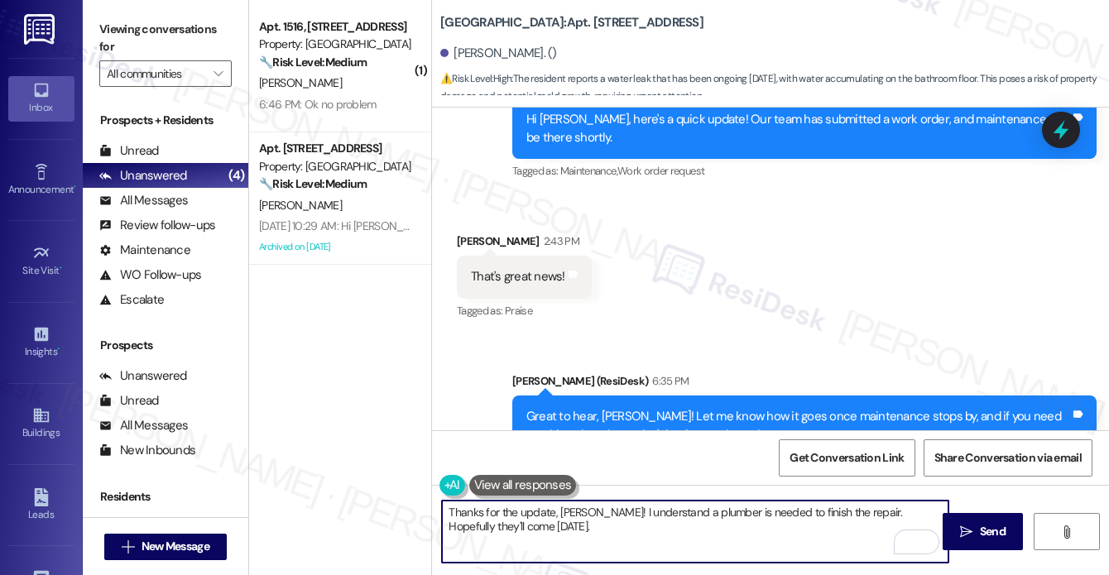
paste textarea "Don’t hesitate to reach out if something else comes up."
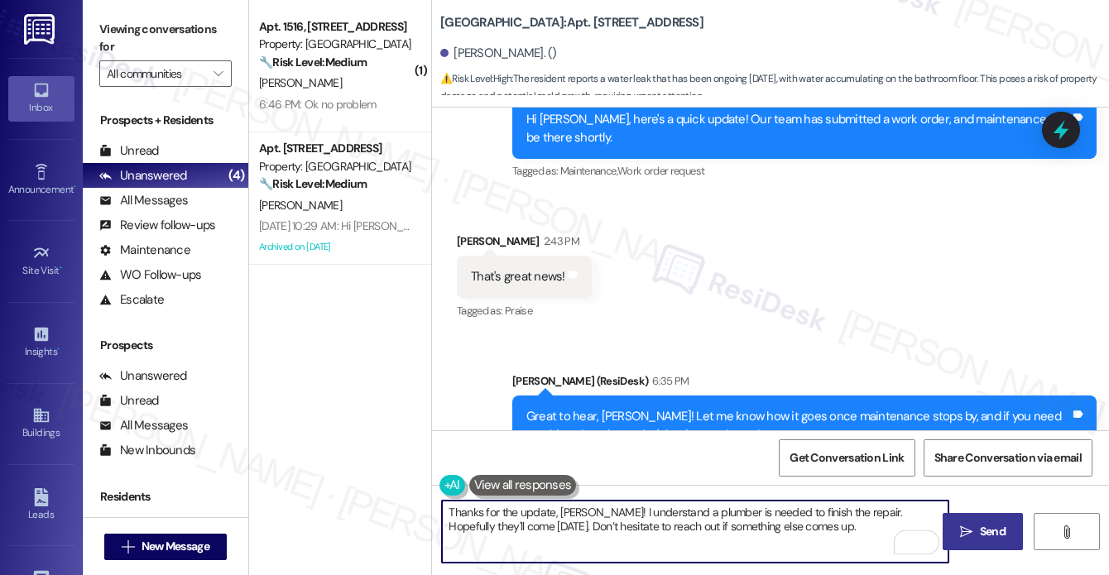
type textarea "Thanks for the update, [PERSON_NAME]! I understand a plumber is needed to finis…"
click at [970, 530] on icon "" at bounding box center [966, 531] width 12 height 13
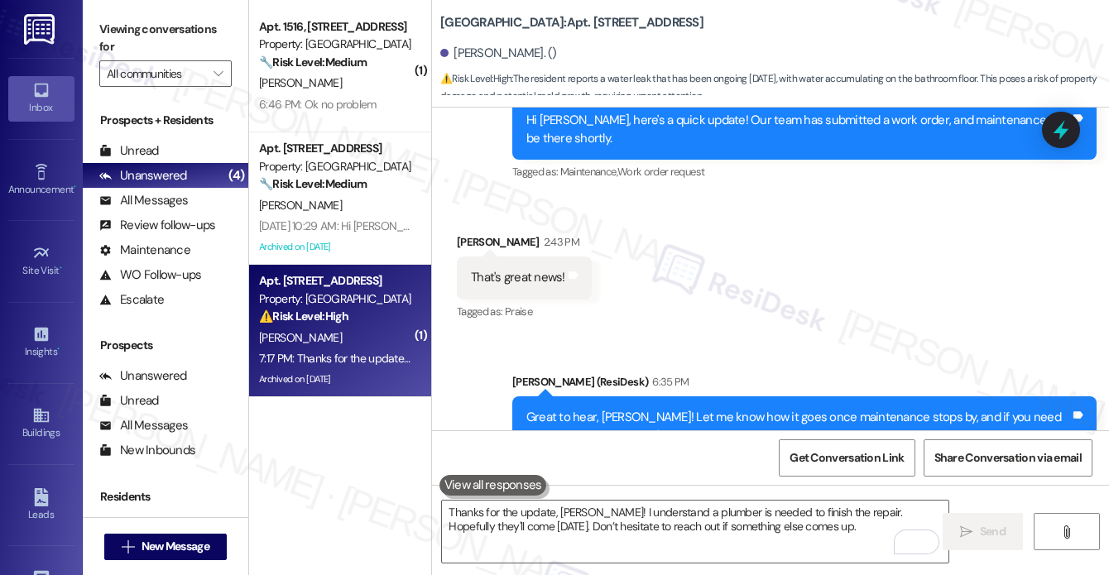
scroll to position [47399, 0]
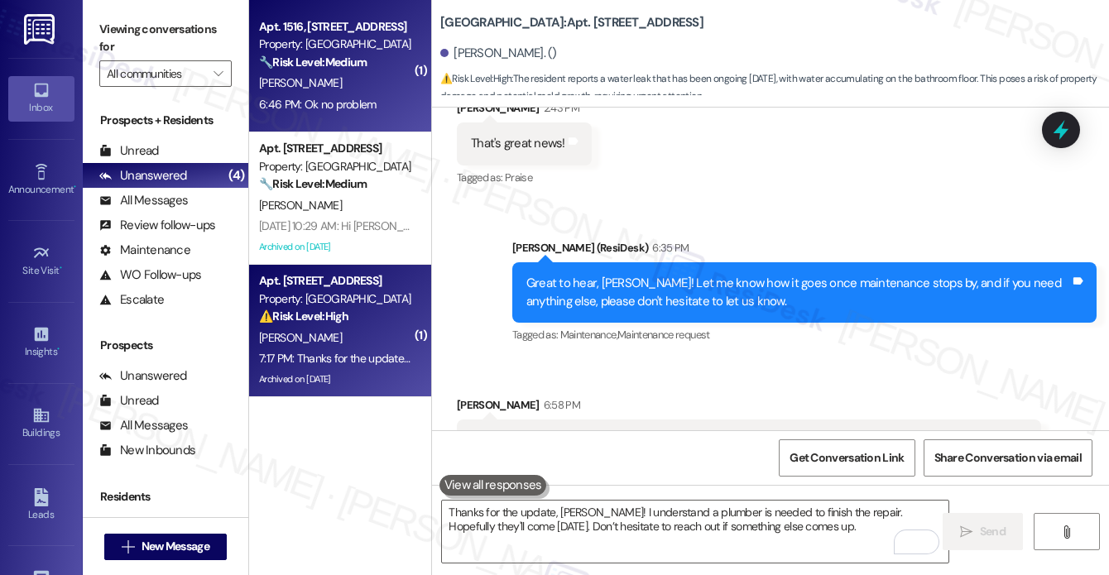
click at [366, 111] on div "6:46 PM: Ok no problem 6:46 PM: Ok no problem" at bounding box center [318, 104] width 118 height 15
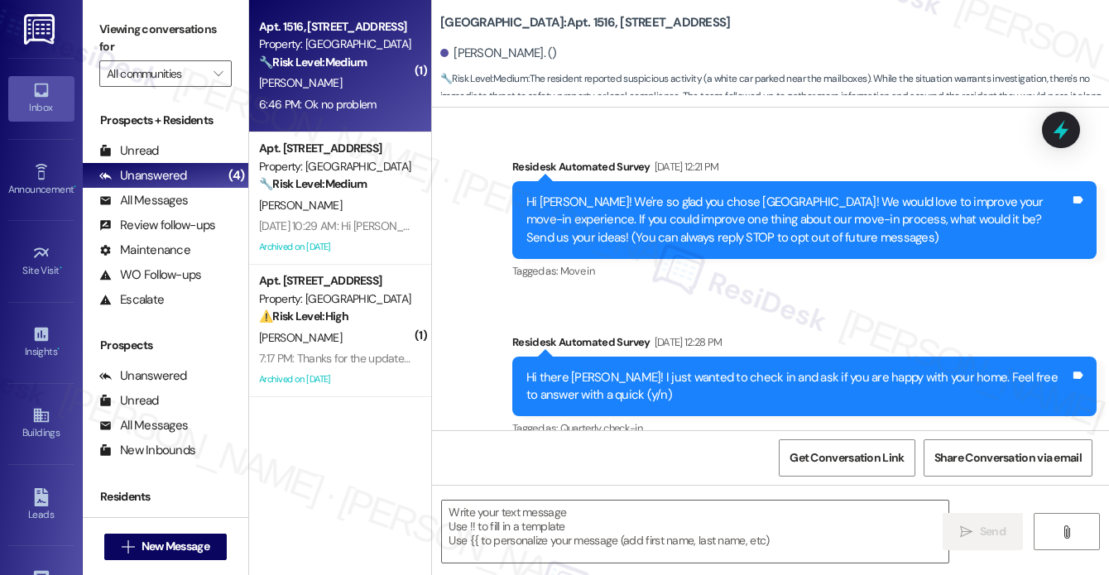
scroll to position [16253, 0]
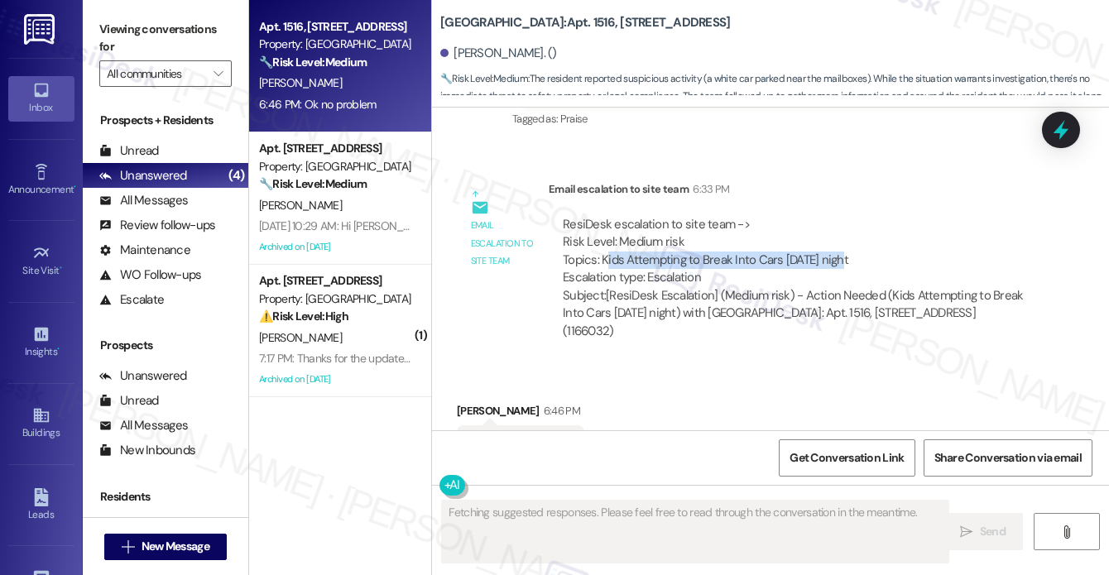
drag, startPoint x: 607, startPoint y: 197, endPoint x: 829, endPoint y: 204, distance: 222.7
click at [829, 216] on div "ResiDesk escalation to site team -> Risk Level: Medium risk Topics: Kids Attemp…" at bounding box center [795, 251] width 464 height 71
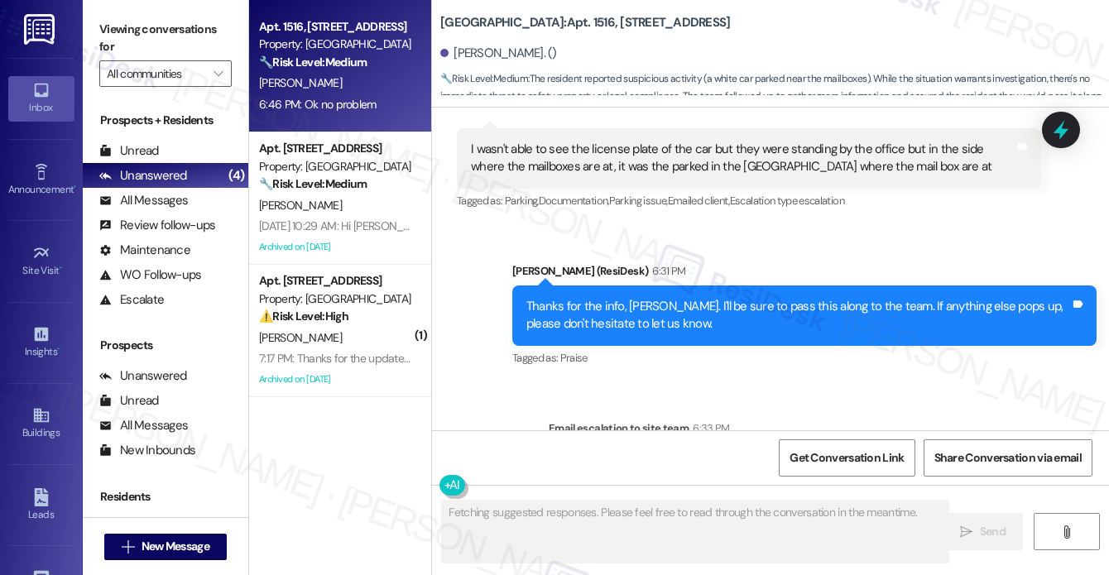
scroll to position [16005, 0]
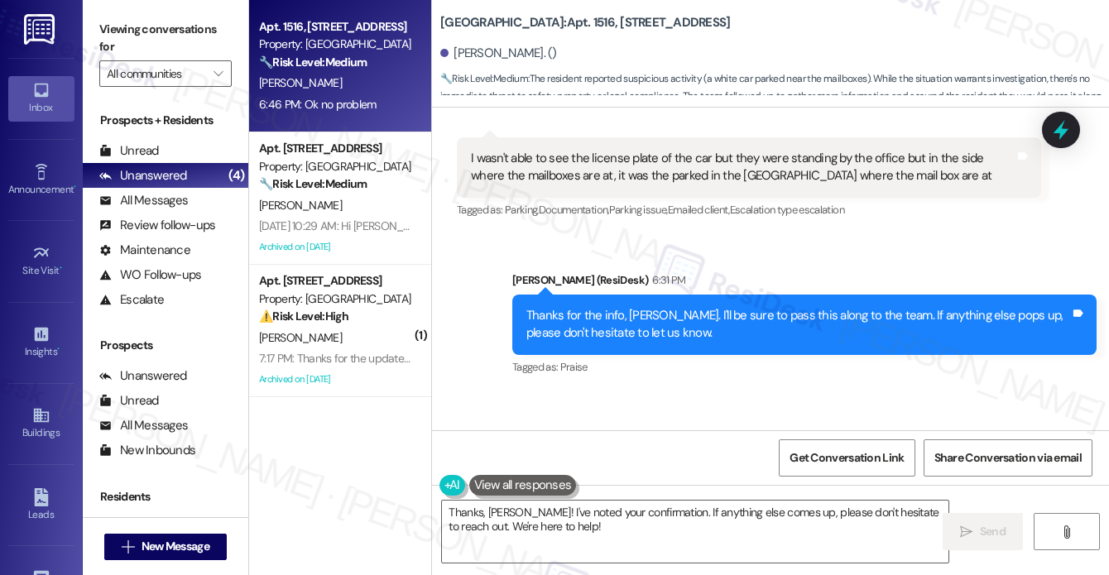
click at [637, 307] on div "Thanks for the info, [PERSON_NAME]. I'll be sure to pass this along to the team…" at bounding box center [798, 325] width 544 height 36
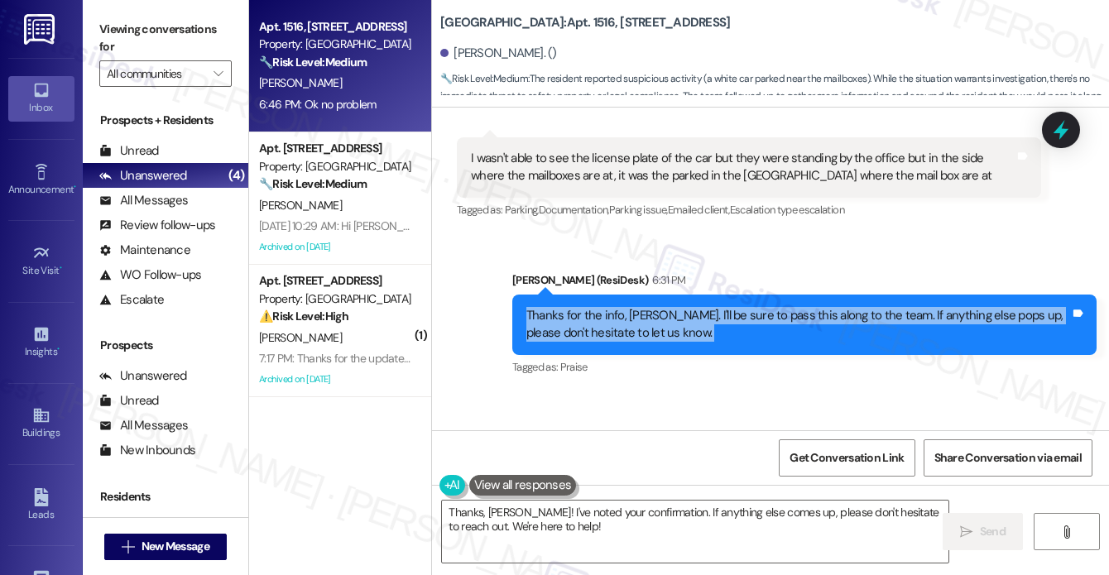
click at [637, 307] on div "Thanks for the info, [PERSON_NAME]. I'll be sure to pass this along to the team…" at bounding box center [798, 325] width 544 height 36
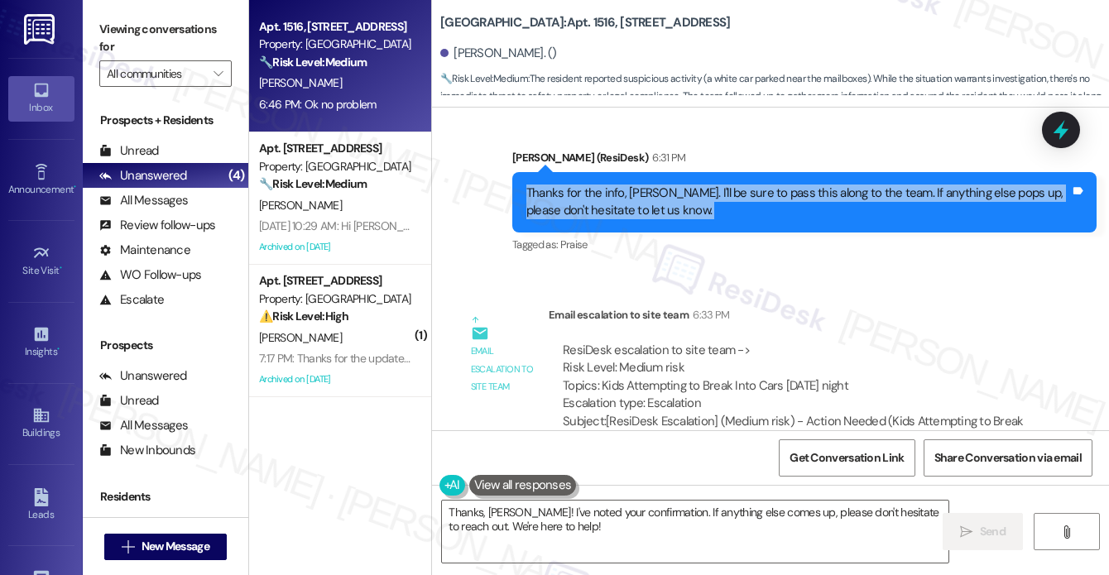
scroll to position [16254, 0]
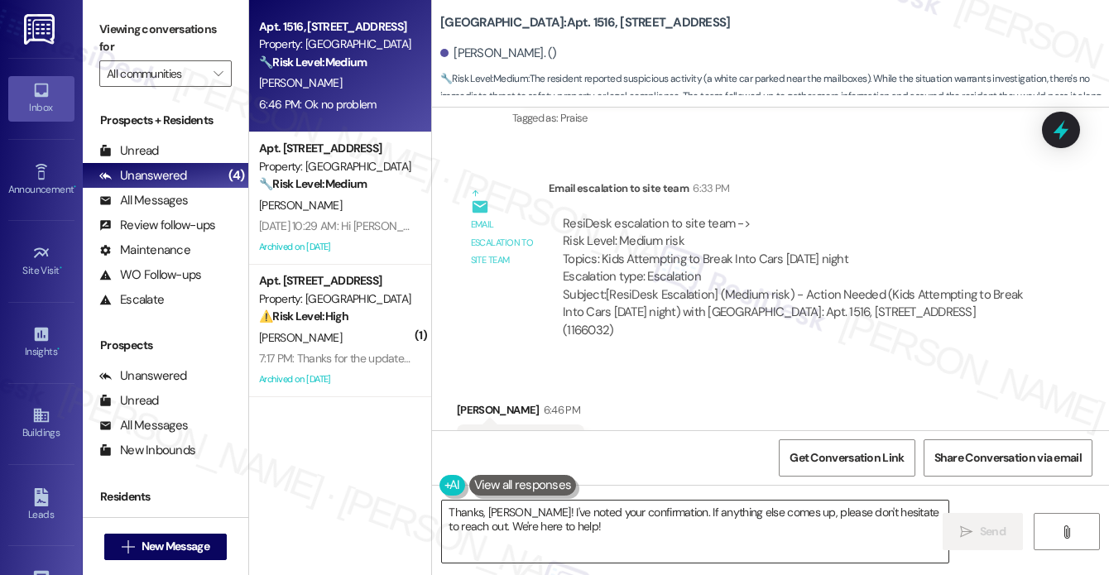
click at [560, 532] on textarea "Thanks, [PERSON_NAME]! I've noted your confirmation. If anything else comes up,…" at bounding box center [695, 532] width 506 height 62
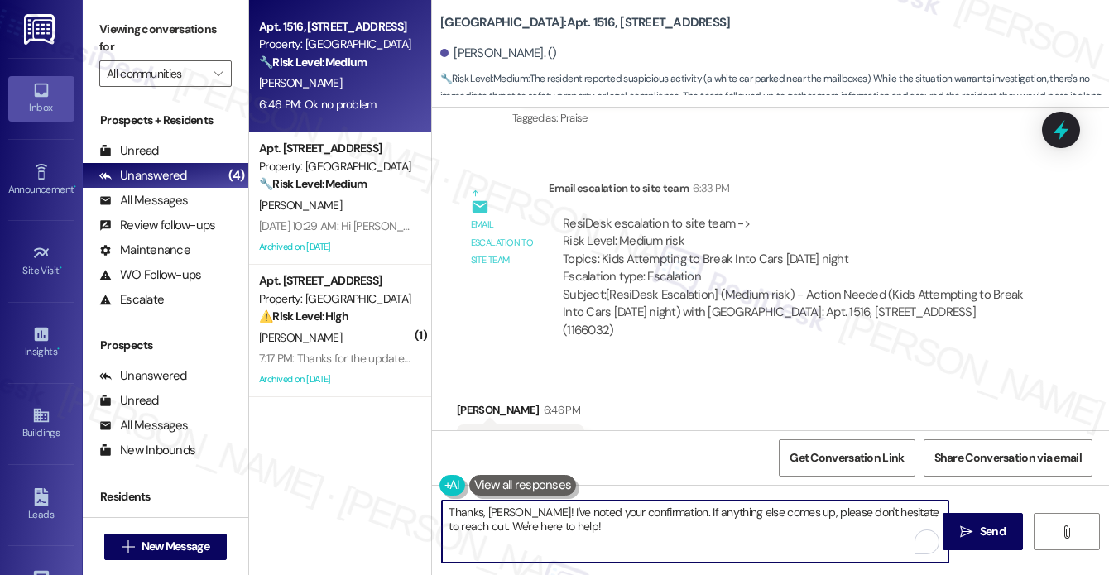
click at [560, 532] on textarea "Thanks, [PERSON_NAME]! I've noted your confirmation. If anything else comes up,…" at bounding box center [695, 532] width 506 height 62
click at [593, 530] on textarea "Thanks, [PERSON_NAME]! I've noted your confirmation. If anything else comes up,…" at bounding box center [695, 532] width 506 height 62
drag, startPoint x: 638, startPoint y: 530, endPoint x: 516, endPoint y: 511, distance: 123.0
click at [516, 511] on textarea "Thanks, [PERSON_NAME]! I've noted your confirmation. If anything else comes up,…" at bounding box center [695, 532] width 506 height 62
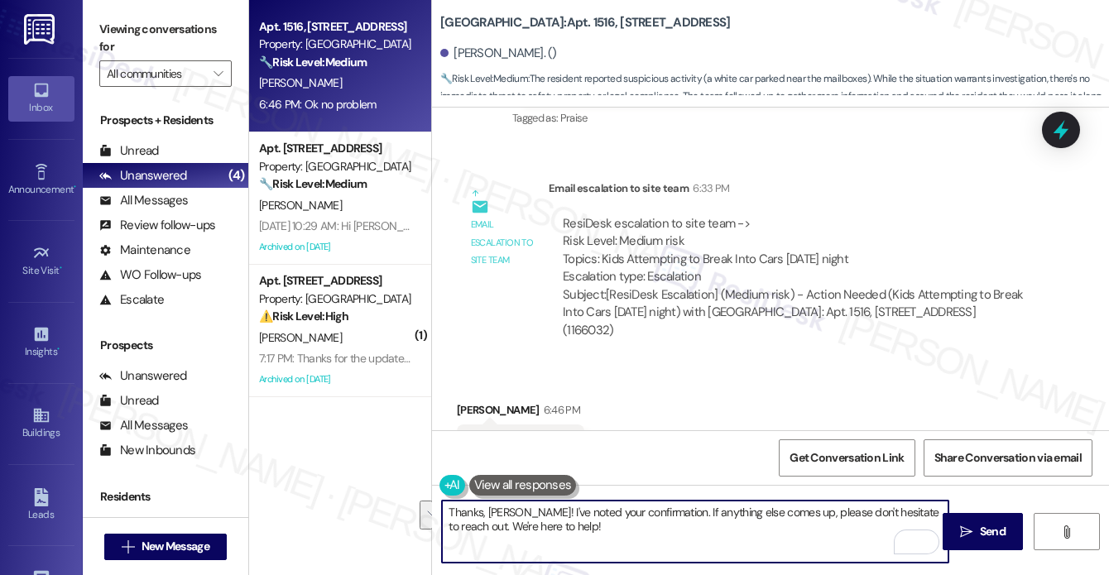
click at [631, 364] on div "Received via SMS [PERSON_NAME] 6:46 PM Ok no problem Tags and notes Tagged as: …" at bounding box center [770, 434] width 677 height 140
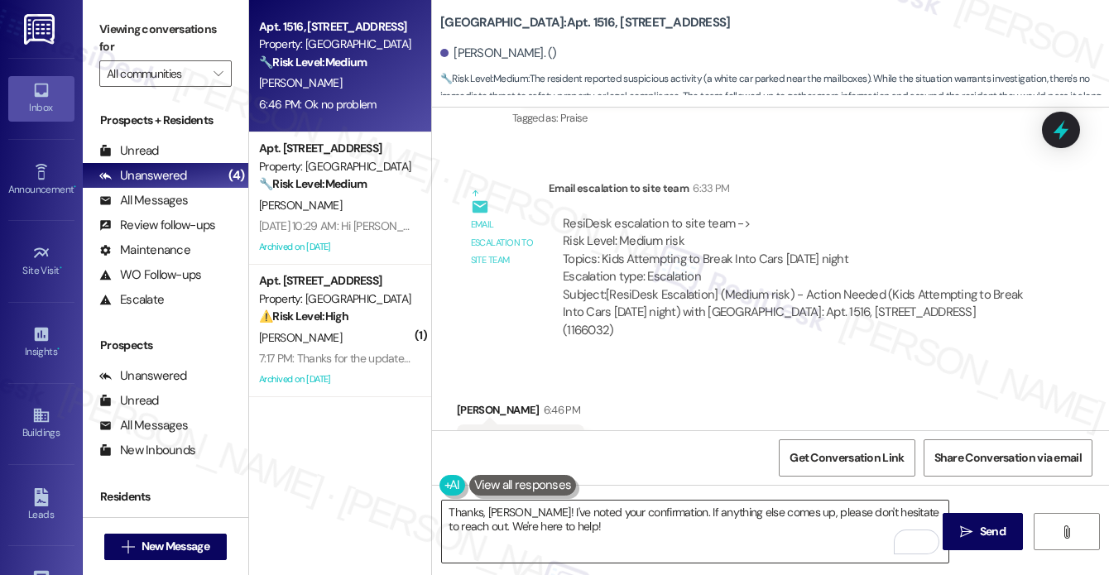
click at [525, 531] on textarea "Thanks, [PERSON_NAME]! I've noted your confirmation. If anything else comes up,…" at bounding box center [695, 532] width 506 height 62
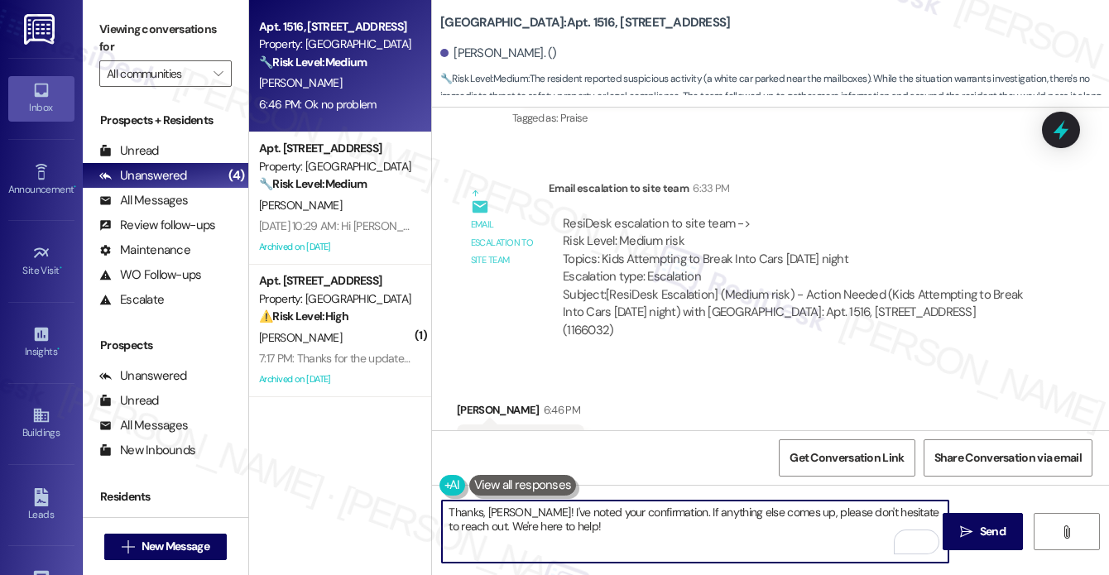
click at [525, 531] on textarea "Thanks, [PERSON_NAME]! I've noted your confirmation. If anything else comes up,…" at bounding box center [695, 532] width 506 height 62
click at [653, 506] on textarea "Thank you! Have a lovely evening!" at bounding box center [695, 532] width 506 height 62
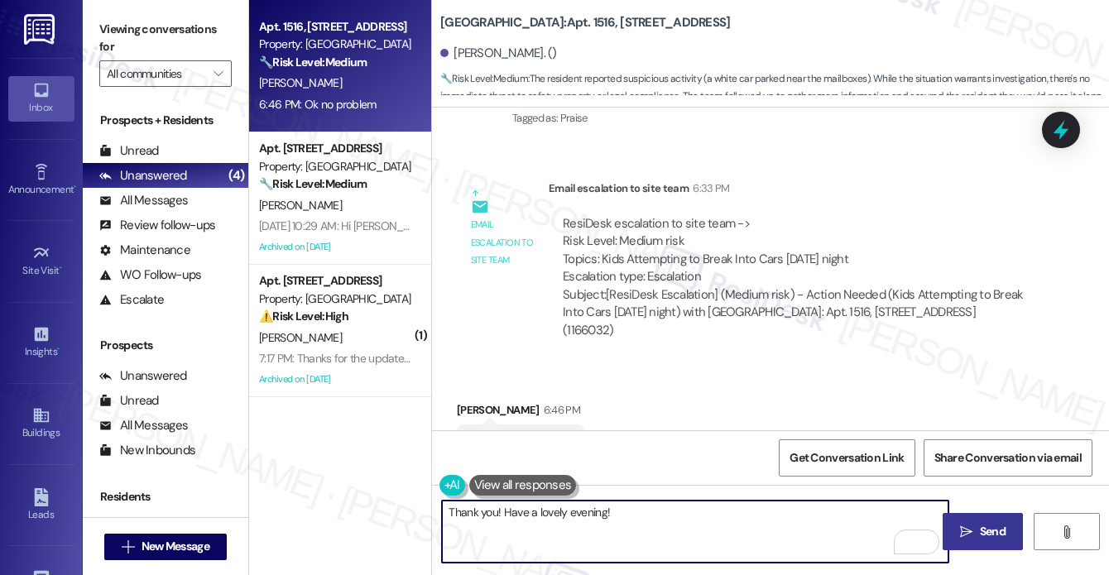
type textarea "Thank you! Have a lovely evening!"
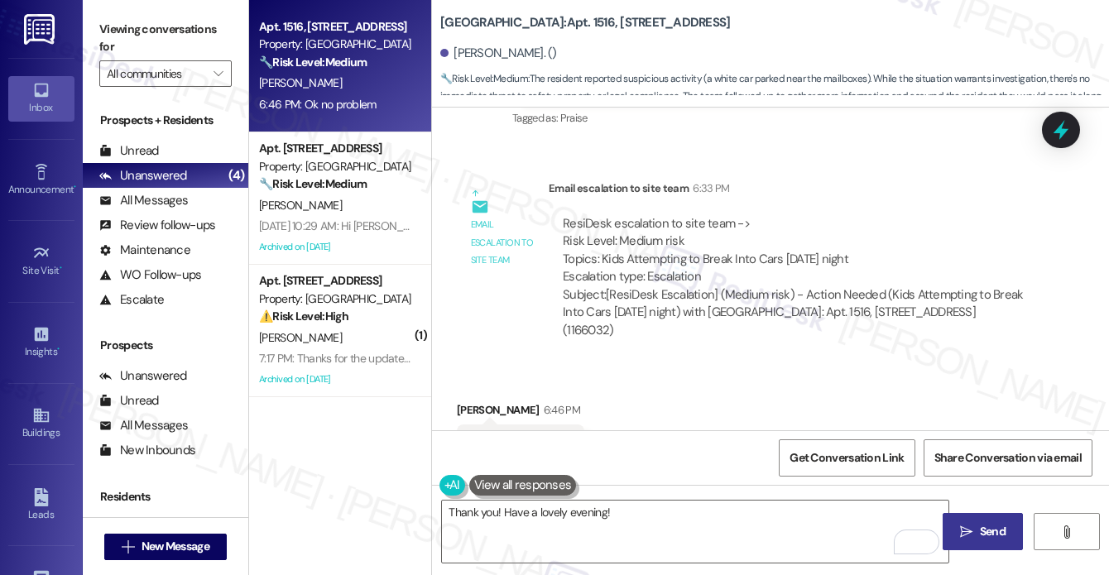
click at [1002, 533] on span "Send" at bounding box center [993, 531] width 26 height 17
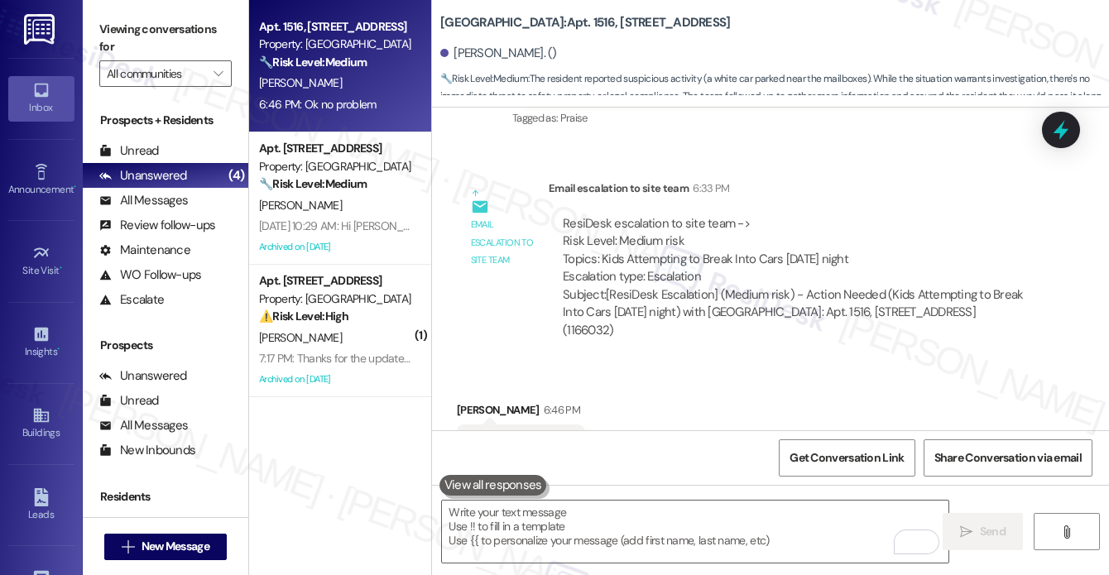
scroll to position [16253, 0]
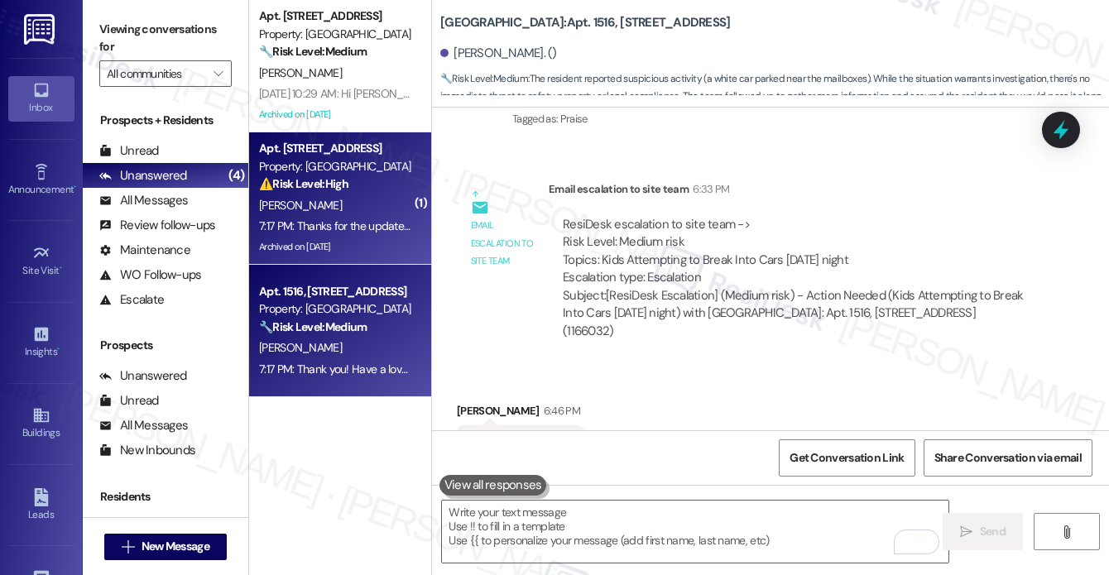
click at [411, 214] on div "[PERSON_NAME]" at bounding box center [335, 205] width 156 height 21
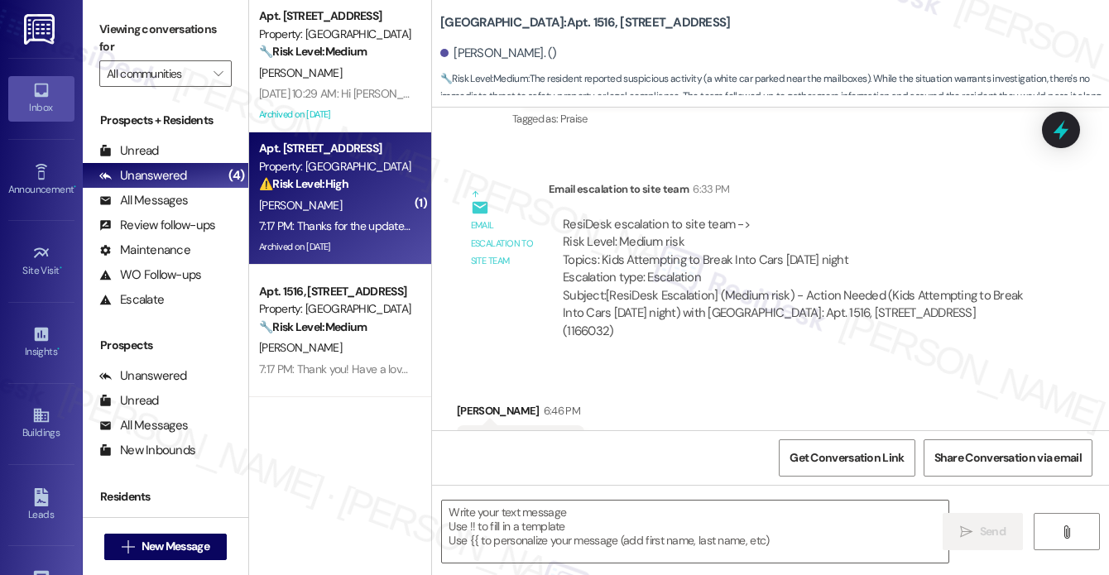
type textarea "Fetching suggested responses. Please feel free to read through the conversation…"
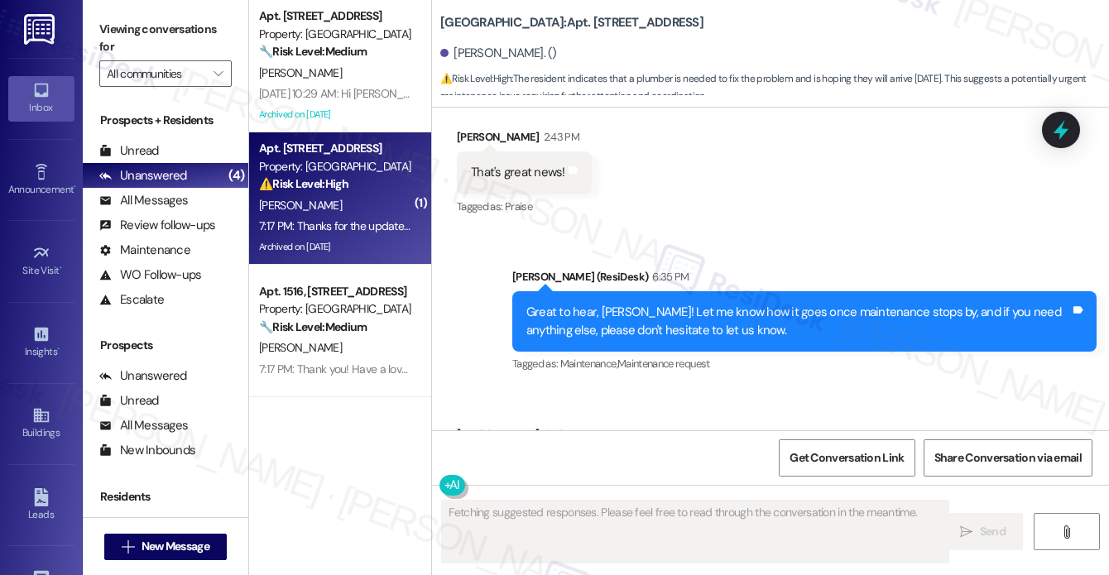
scroll to position [47447, 0]
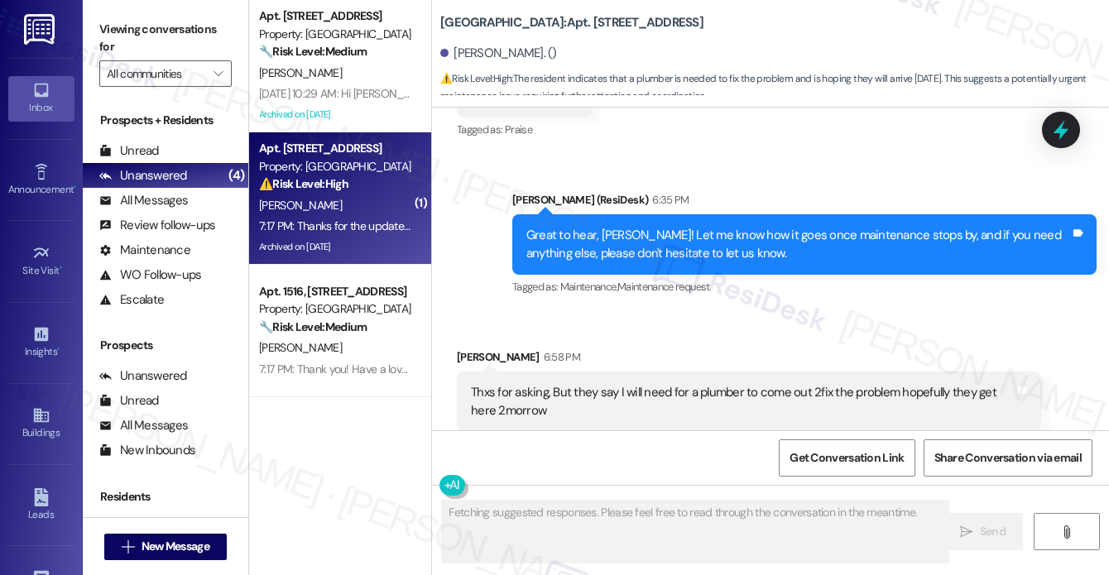
click at [598, 542] on div "Thanks for the update, [PERSON_NAME]! I understand a plumber is needed to finis…" at bounding box center [798, 560] width 544 height 36
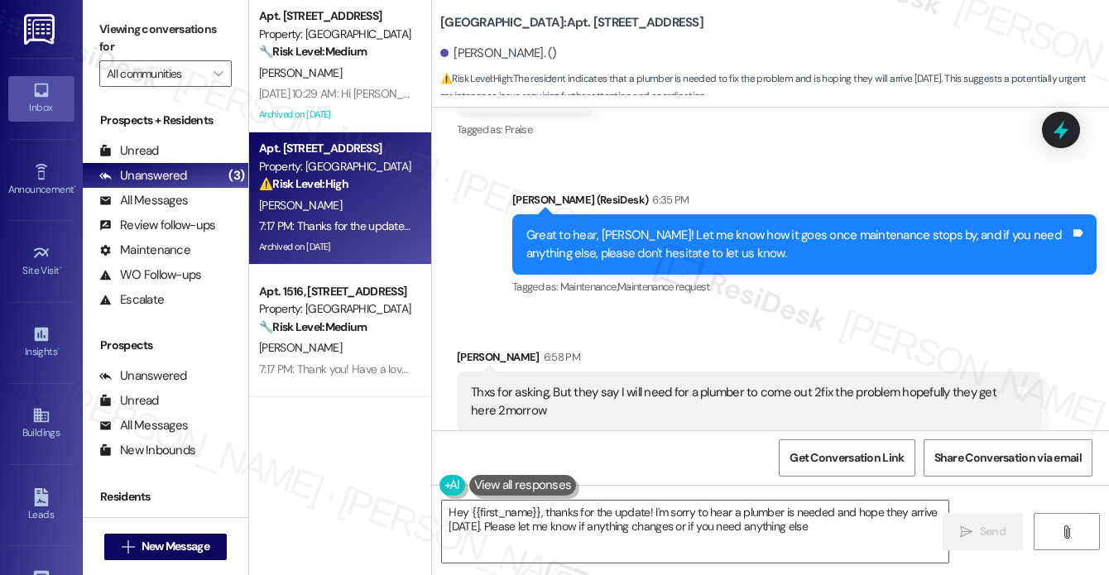
type textarea "Hey {{first_name}}, thanks for the update! I'm sorry to hear a plumber is neede…"
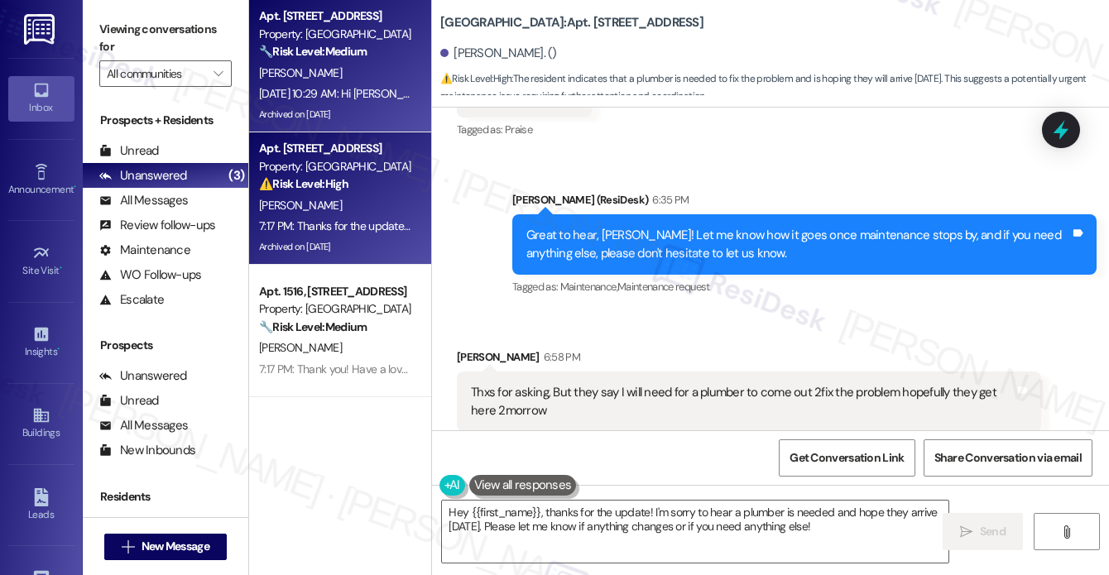
click at [367, 111] on div "Archived on [DATE]" at bounding box center [335, 114] width 156 height 21
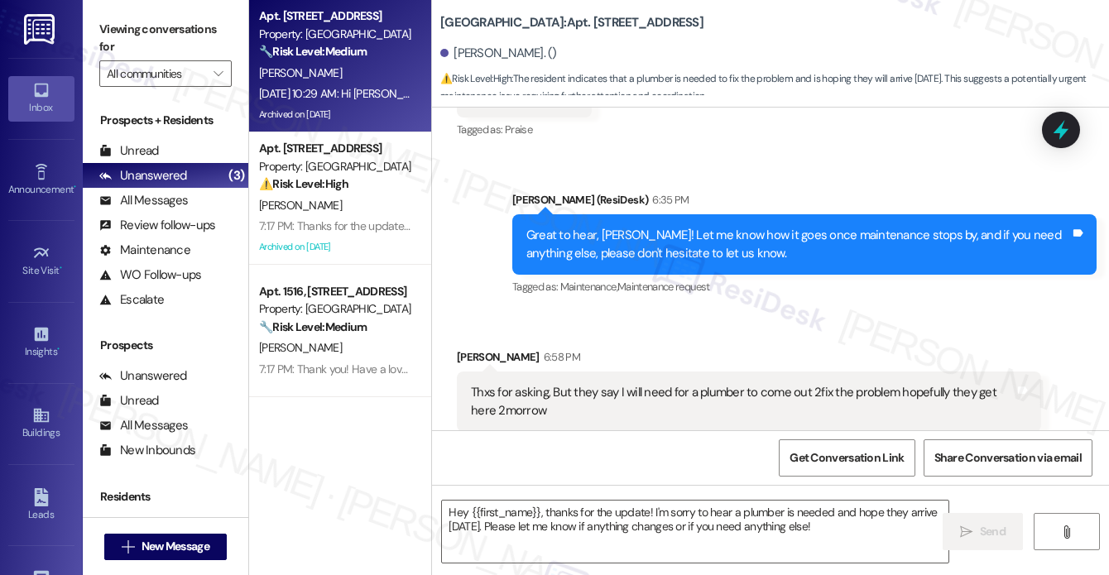
type textarea "Fetching suggested responses. Please feel free to read through the conversation…"
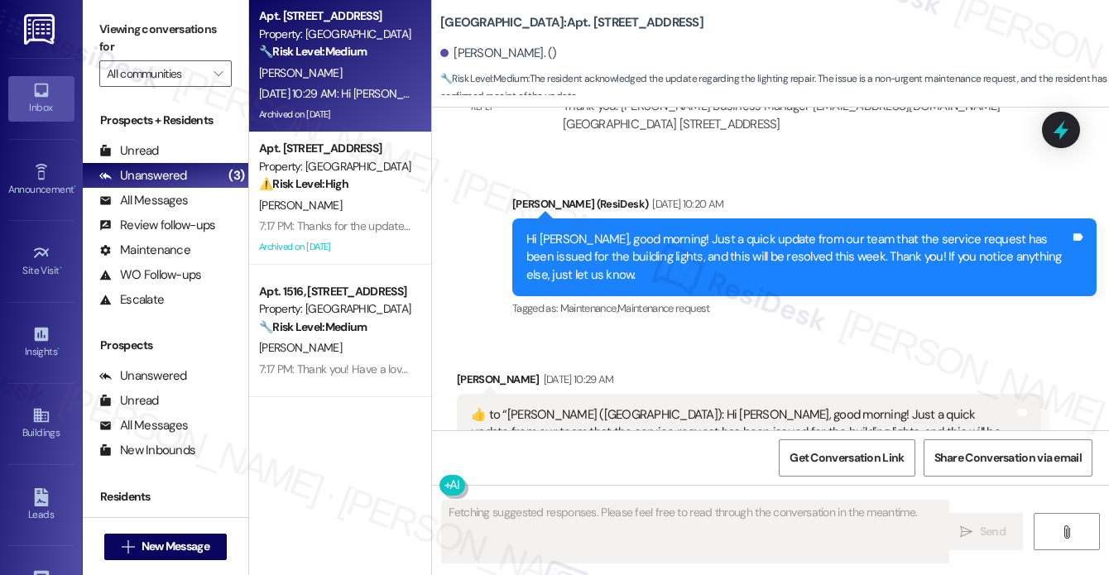
scroll to position [40657, 0]
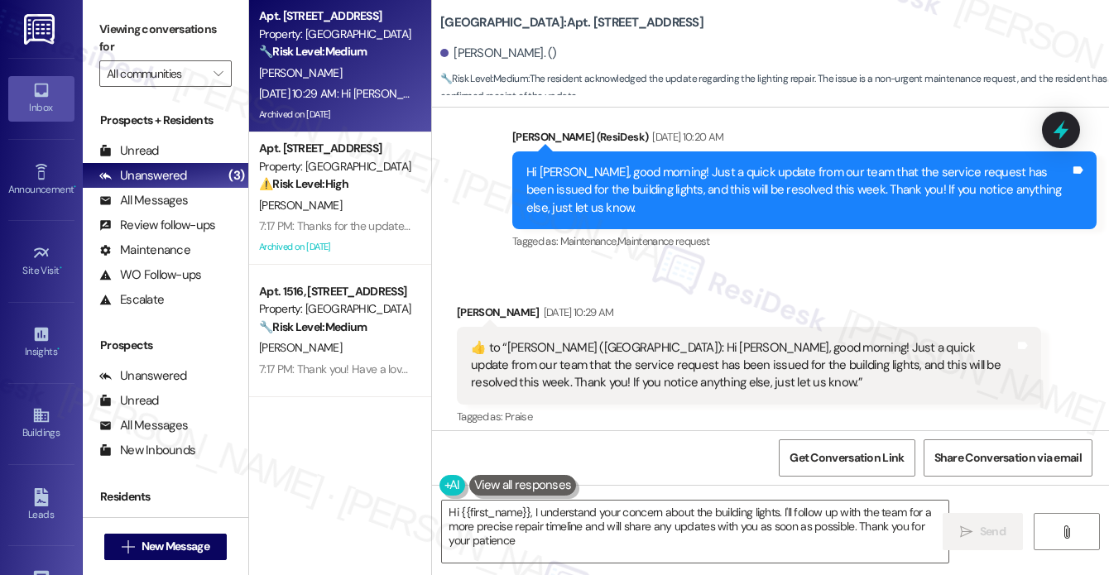
type textarea "Hi {{first_name}}, I understand your concern about the building lights. I'll fo…"
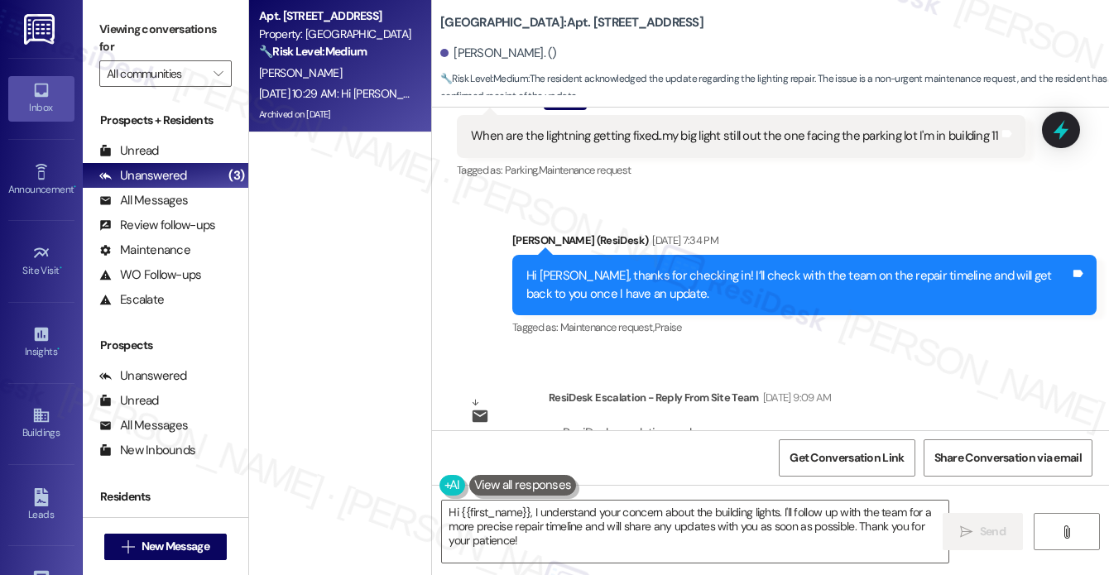
scroll to position [40243, 0]
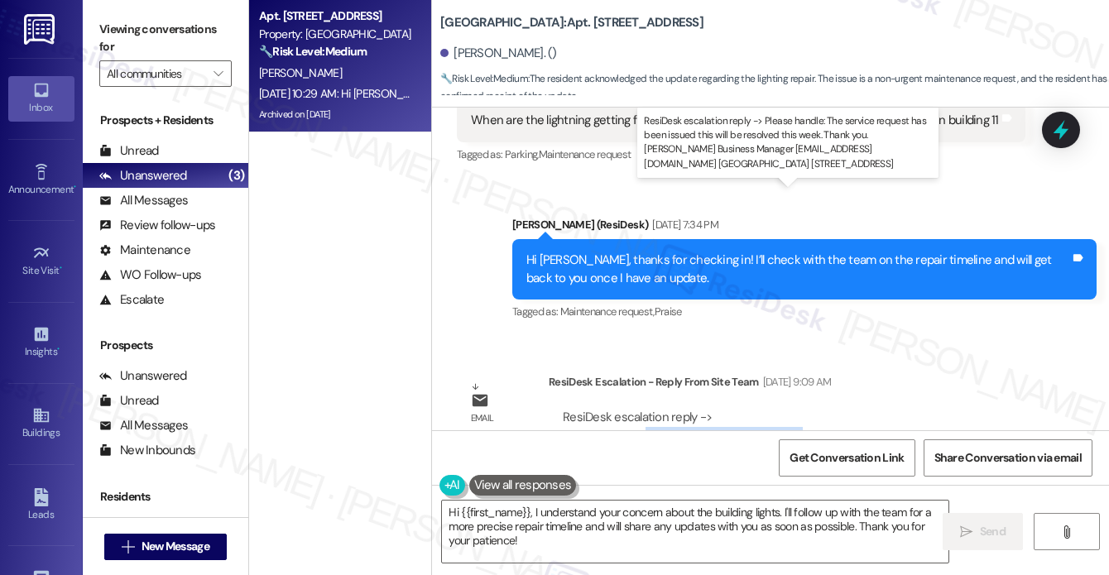
drag, startPoint x: 642, startPoint y: 216, endPoint x: 794, endPoint y: 216, distance: 152.3
click at [794, 409] on div "ResiDesk escalation reply -> Please handle: The service request has been issued…" at bounding box center [782, 444] width 438 height 70
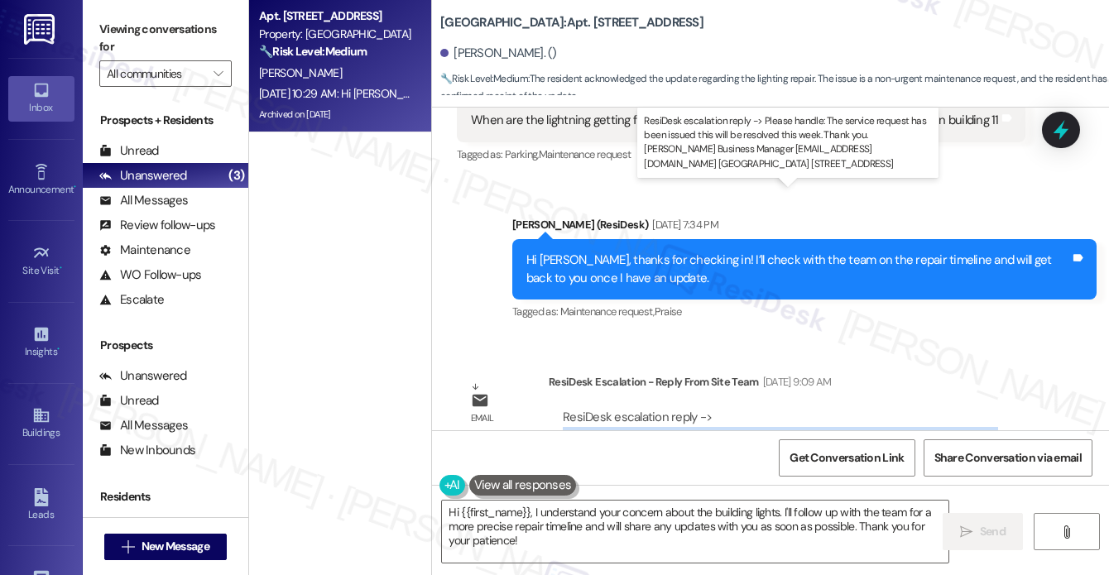
click at [794, 409] on div "ResiDesk escalation reply -> Please handle: The service request has been issued…" at bounding box center [782, 444] width 438 height 70
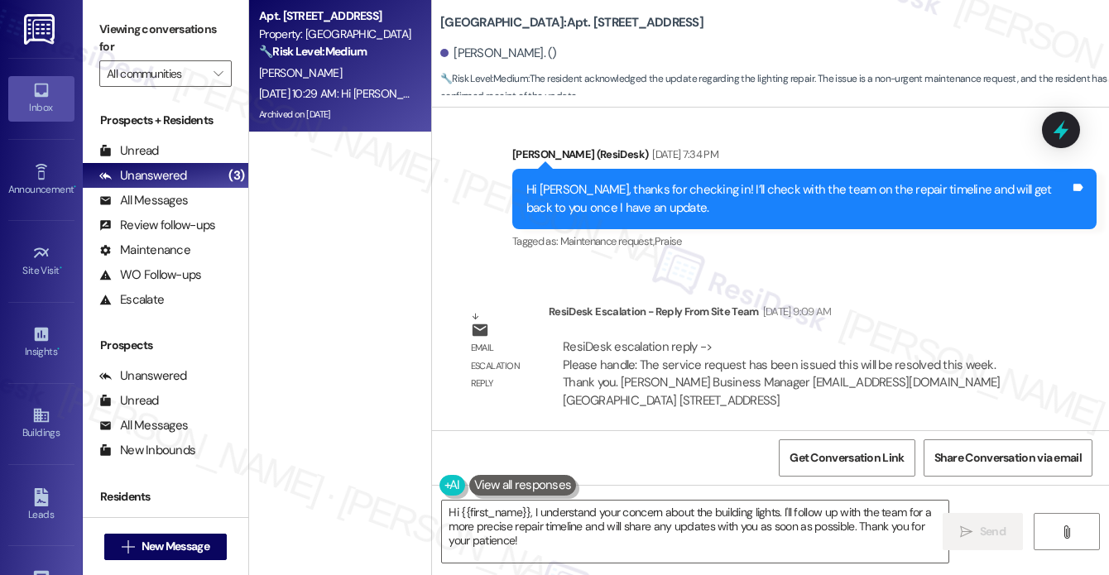
scroll to position [40244, 0]
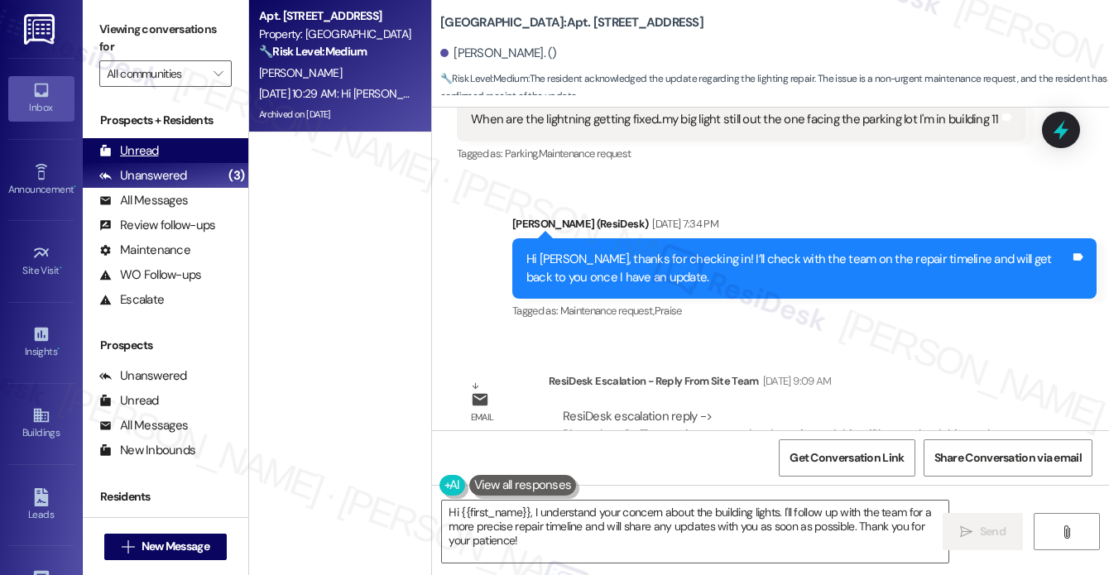
click at [163, 158] on div "Unread (0)" at bounding box center [166, 150] width 166 height 25
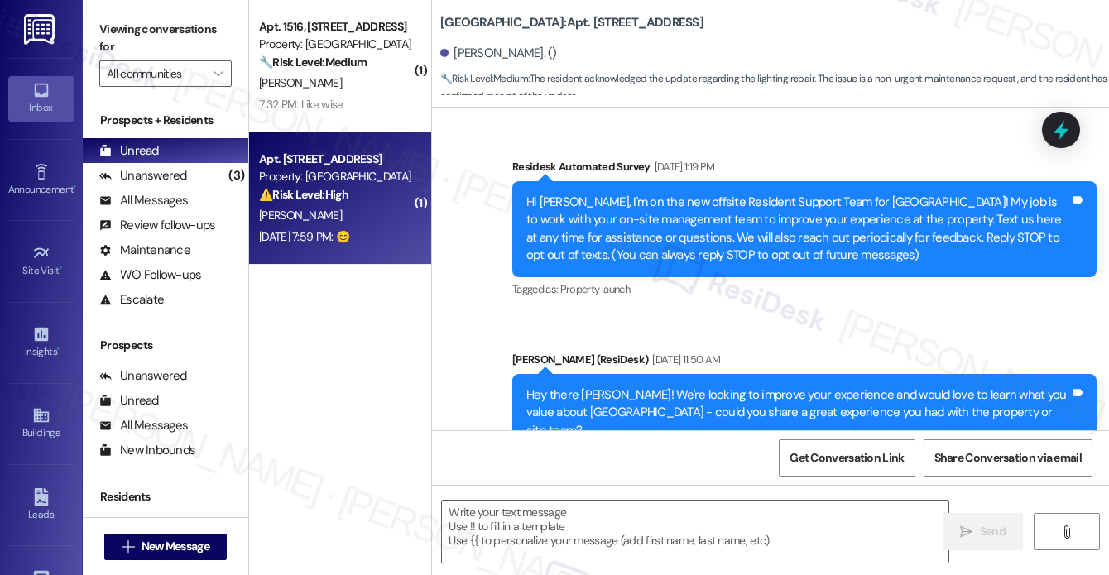
type textarea "Fetching suggested responses. Please feel free to read through the conversation…"
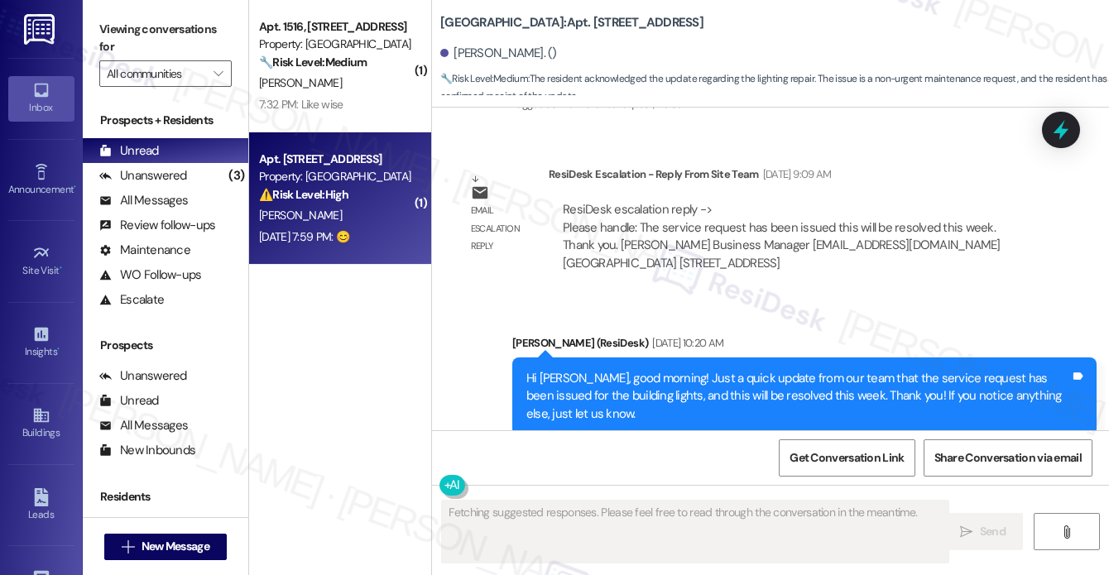
scroll to position [40446, 0]
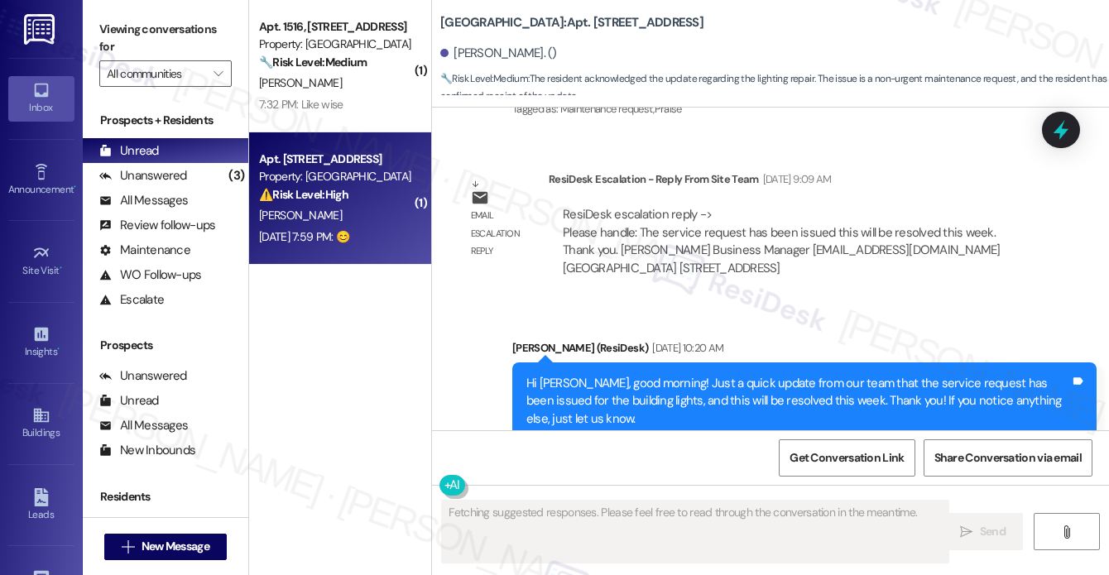
click at [364, 188] on div "⚠️ Risk Level: High The resident reports a leaking garbage disposal and dishwas…" at bounding box center [335, 194] width 153 height 17
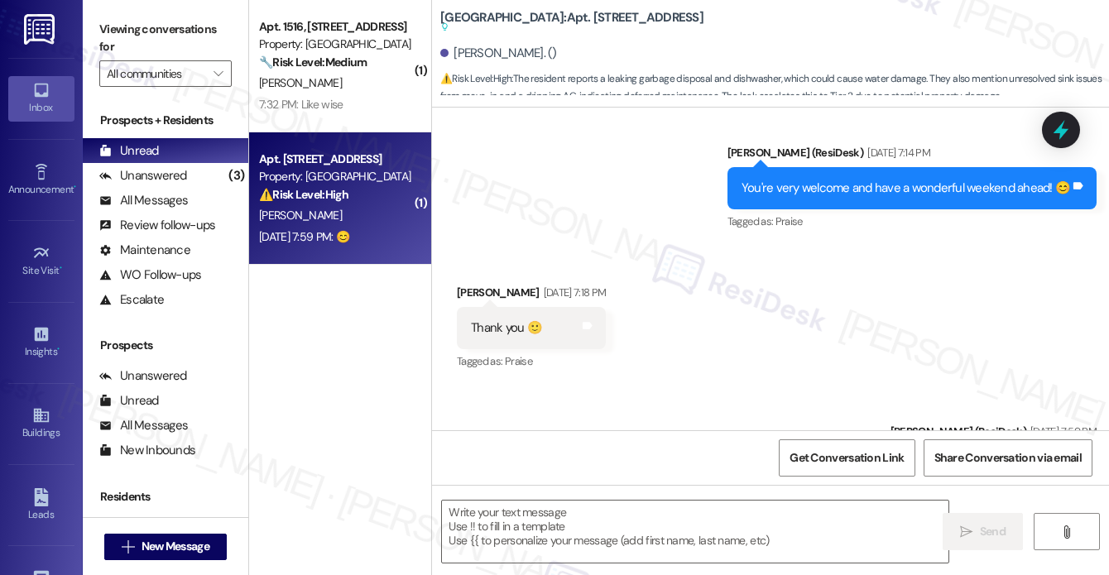
type textarea "Fetching suggested responses. Please feel free to read through the conversation…"
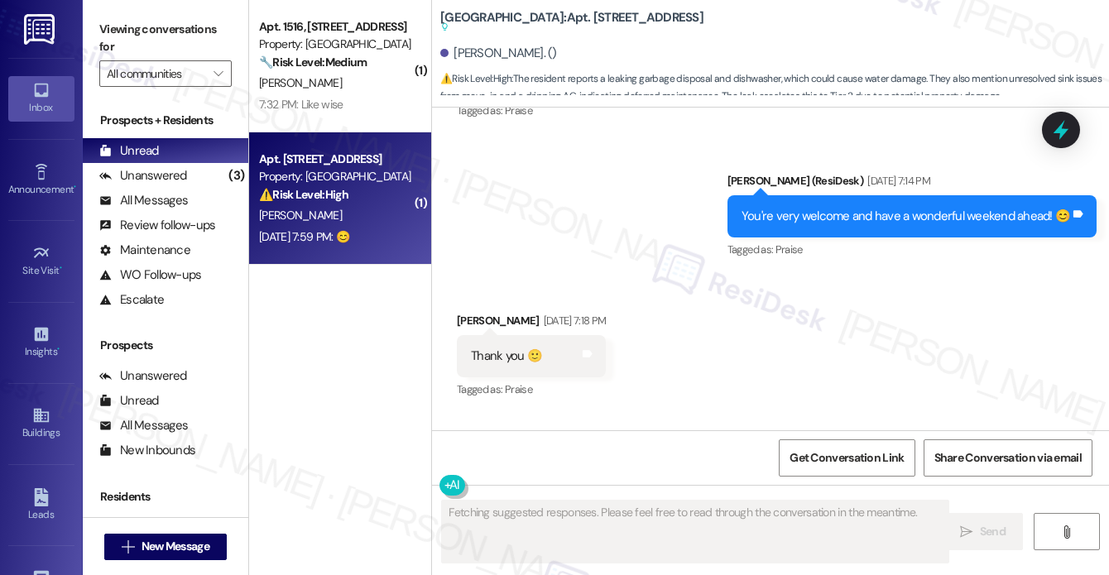
scroll to position [13112, 0]
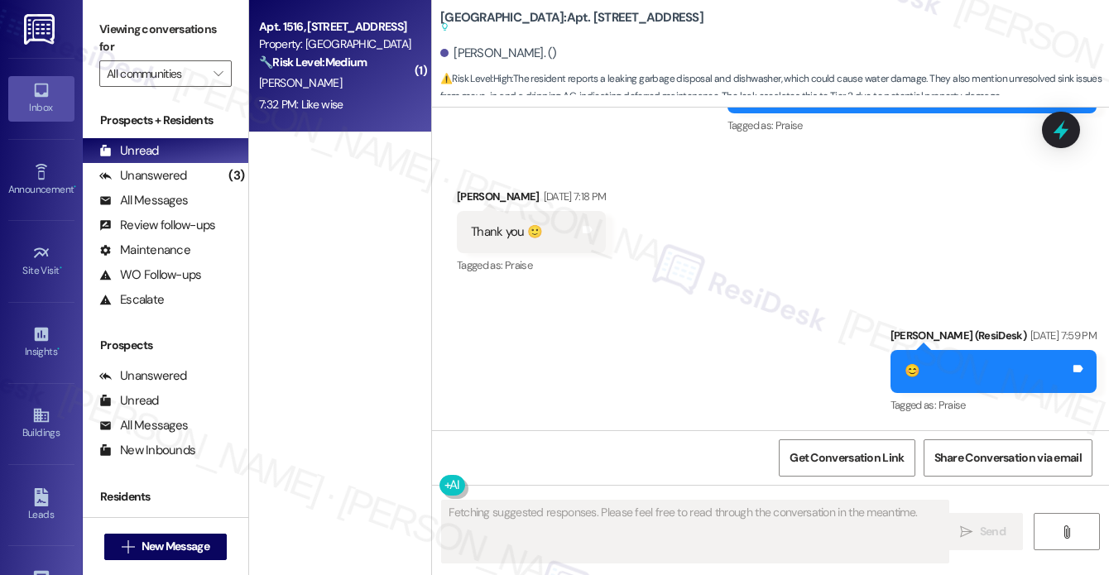
click at [379, 87] on div "[PERSON_NAME]" at bounding box center [335, 83] width 156 height 21
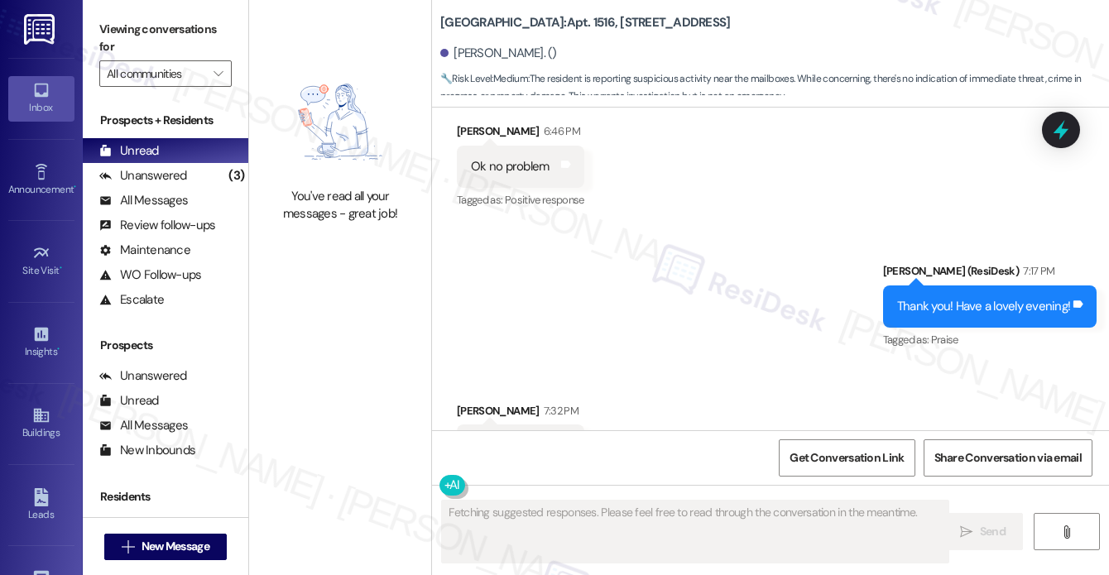
scroll to position [16534, 0]
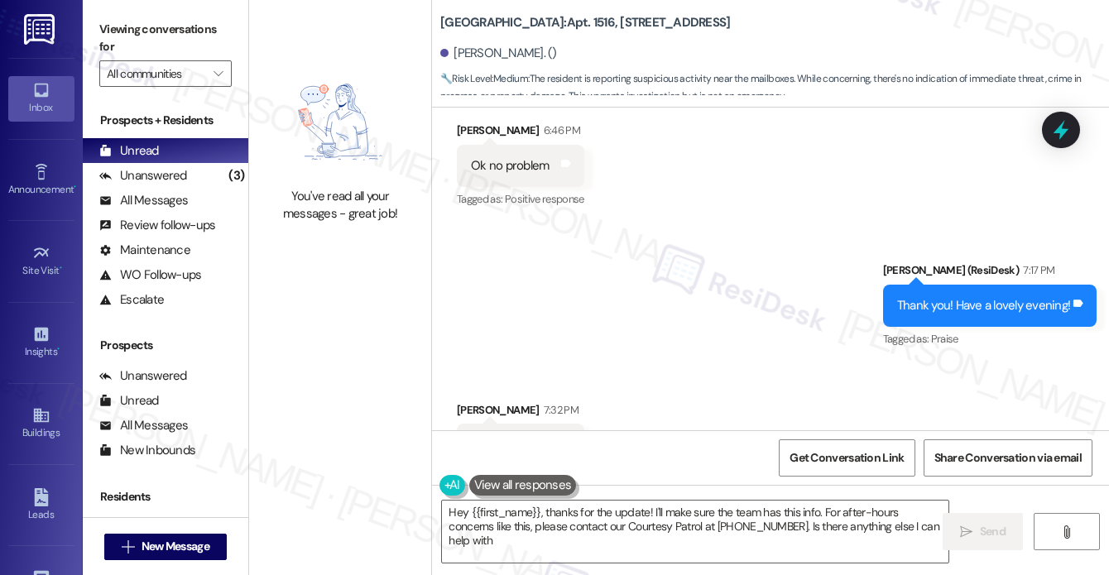
type textarea "Hey {{first_name}}, thanks for the update! I'll make sure the team has this inf…"
click at [622, 537] on textarea "Hey {{first_name}}, thanks for the update! I'll make sure the team has this inf…" at bounding box center [695, 532] width 506 height 62
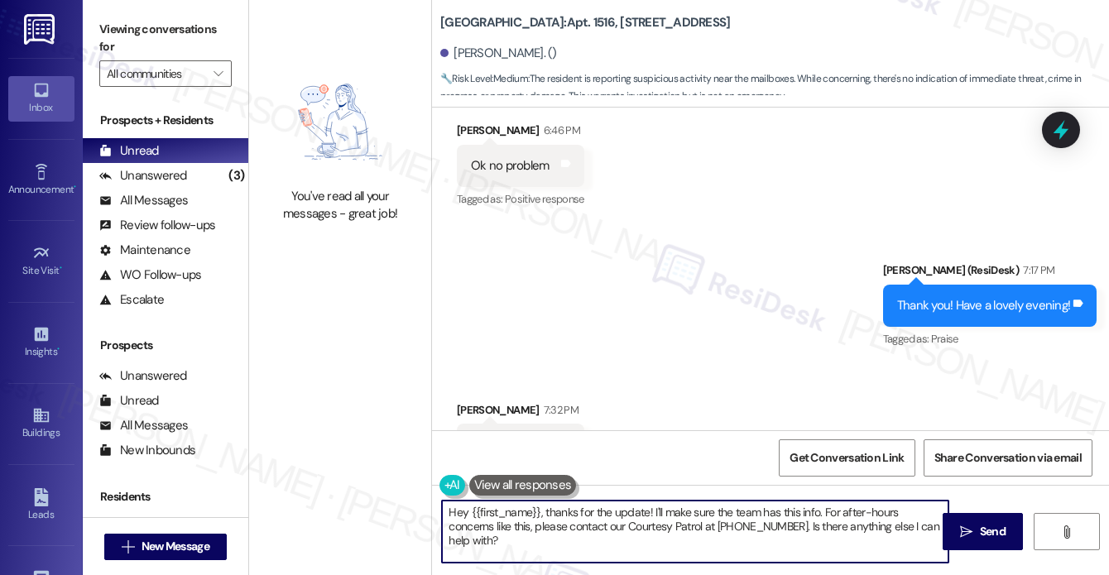
click at [622, 537] on textarea "Hey {{first_name}}, thanks for the update! I'll make sure the team has this inf…" at bounding box center [695, 532] width 506 height 62
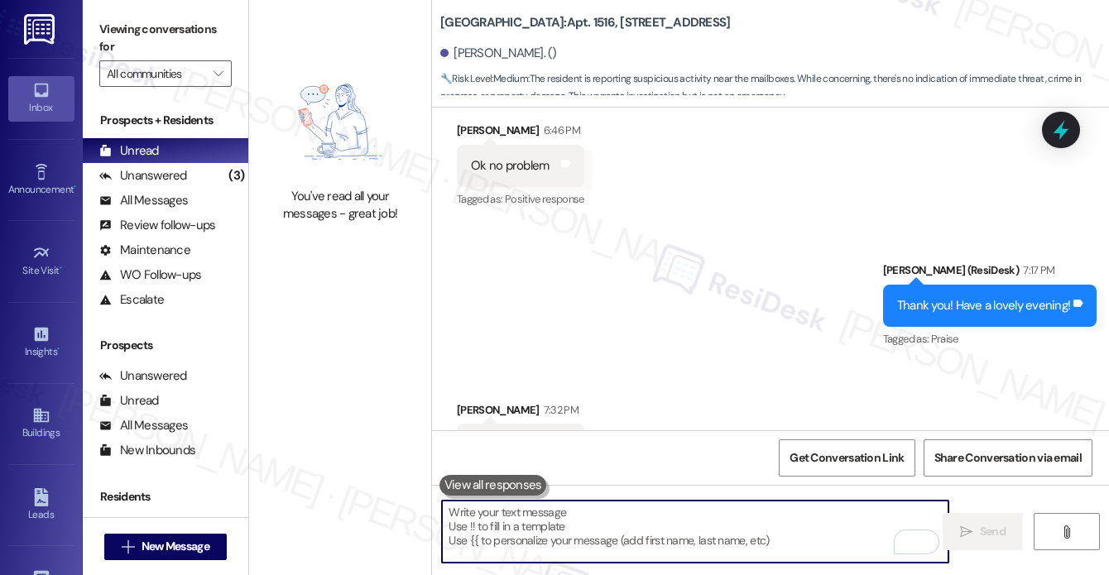
click at [530, 509] on textarea "To enrich screen reader interactions, please activate Accessibility in Grammarl…" at bounding box center [695, 532] width 506 height 62
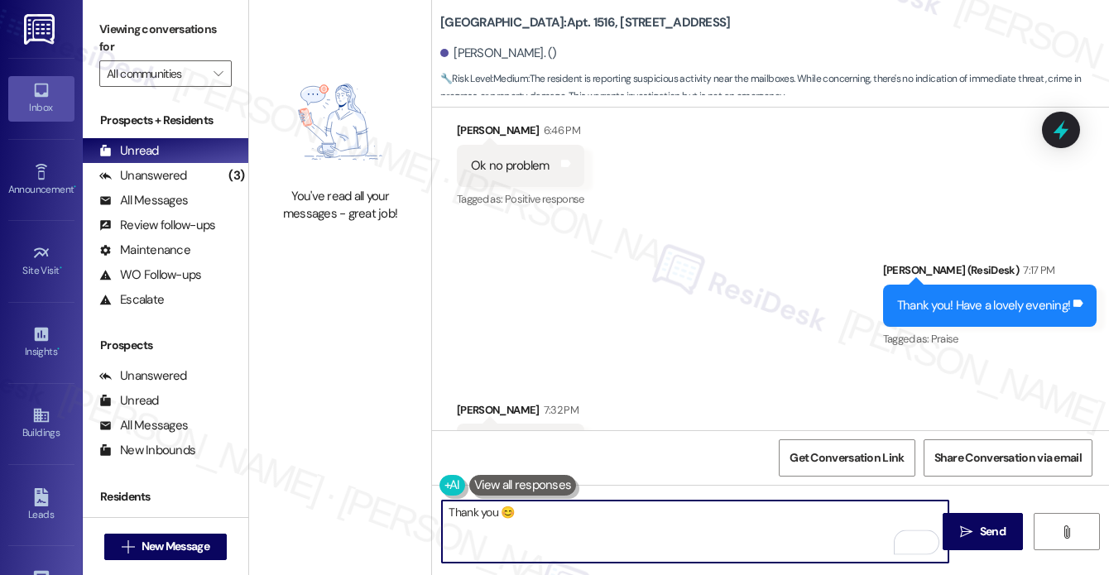
click at [503, 519] on textarea "Thank you 😊" at bounding box center [695, 532] width 506 height 62
click at [998, 297] on div "Thank you! Have a lovely evening!" at bounding box center [983, 305] width 173 height 17
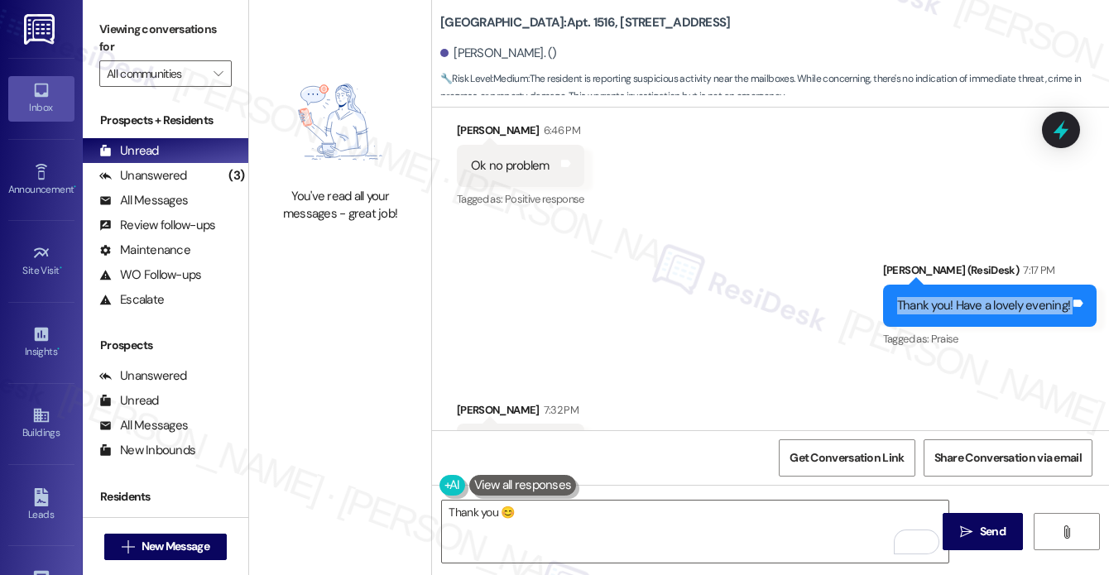
click at [998, 297] on div "Thank you! Have a lovely evening!" at bounding box center [983, 305] width 173 height 17
click at [921, 297] on div "Thank you! Have a lovely evening!" at bounding box center [983, 305] width 173 height 17
drag, startPoint x: 884, startPoint y: 224, endPoint x: 832, endPoint y: 361, distance: 146.2
click at [832, 361] on div "Survey, sent via SMS Residesk Automated Survey [DATE] 12:21 PM Hi [PERSON_NAME]…" at bounding box center [770, 269] width 677 height 323
copy div "Thank you! Have a lovely evening! Tags and notes Tagged as: Praise Click to hig…"
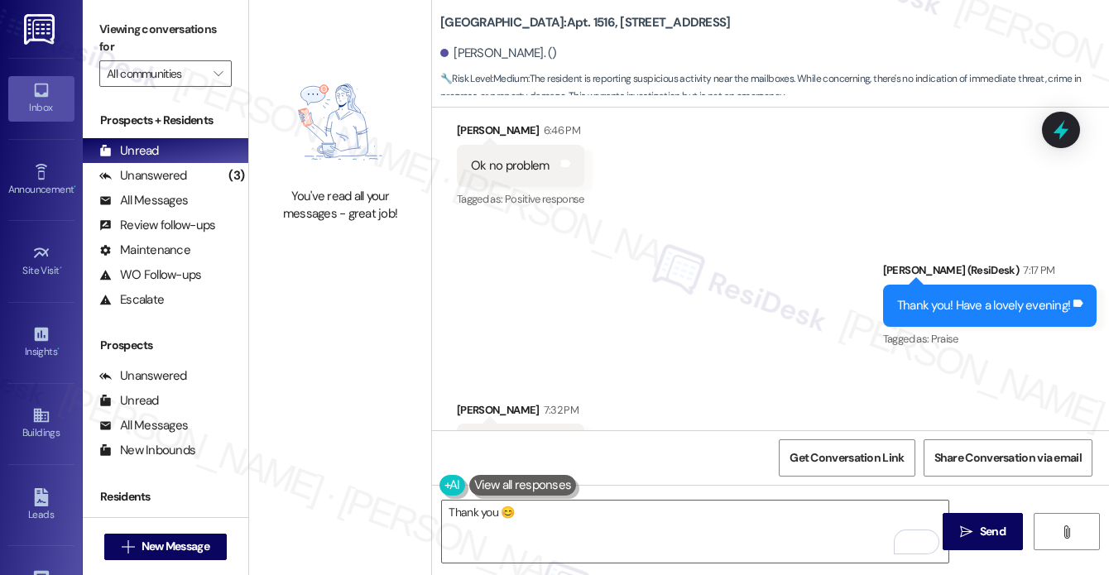
click at [135, 31] on label "Viewing conversations for" at bounding box center [165, 39] width 132 height 44
drag, startPoint x: 108, startPoint y: 31, endPoint x: 218, endPoint y: 114, distance: 137.0
click at [108, 31] on label "Viewing conversations for" at bounding box center [165, 39] width 132 height 44
click at [662, 489] on div "Thank you 😊  Send " at bounding box center [770, 547] width 677 height 124
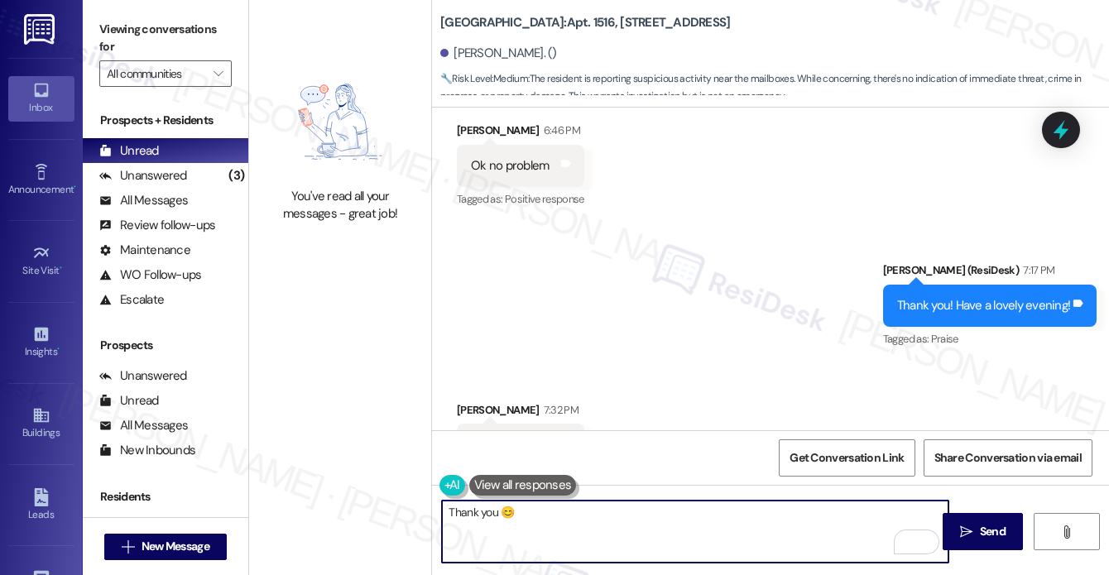
click at [583, 515] on textarea "Thank you 😊" at bounding box center [695, 532] width 506 height 62
paste textarea "s, [PERSON_NAME]!"
type textarea "Thanks, [PERSON_NAME]! 😊"
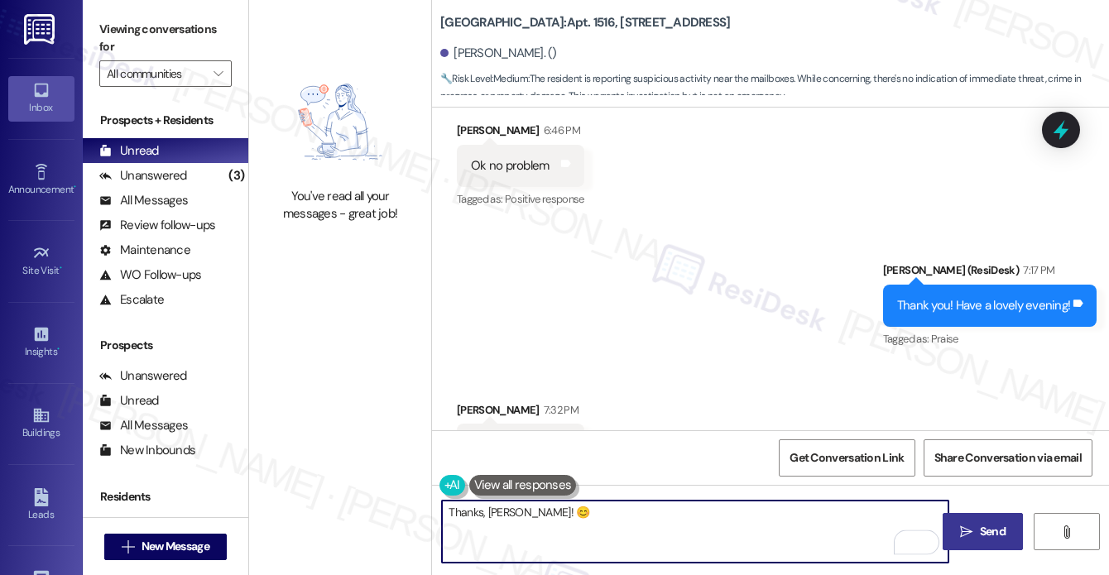
click at [967, 533] on icon "" at bounding box center [966, 531] width 12 height 13
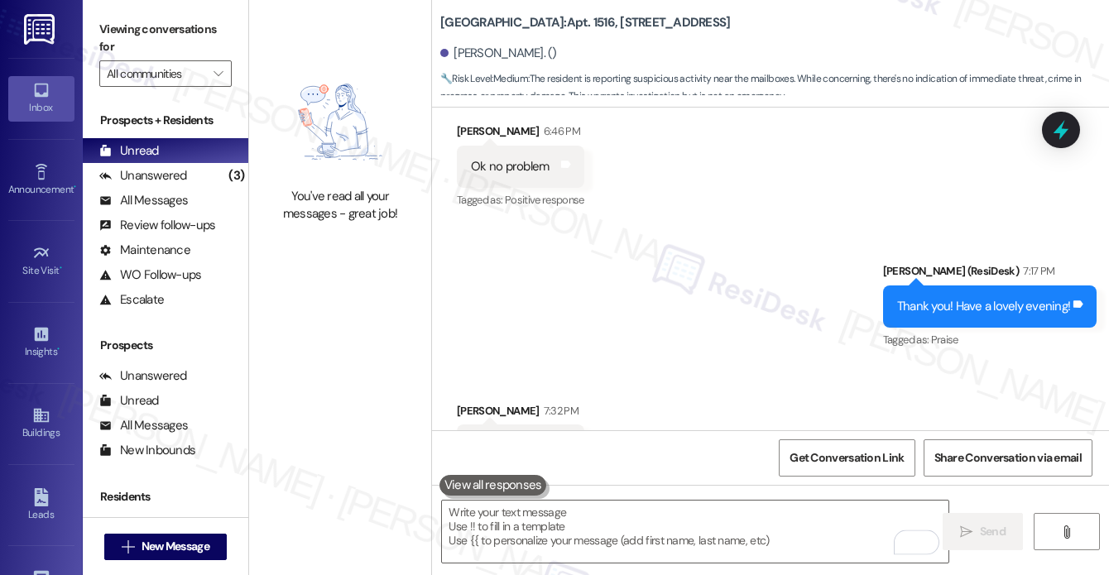
scroll to position [16650, 0]
